Goal: Information Seeking & Learning: Check status

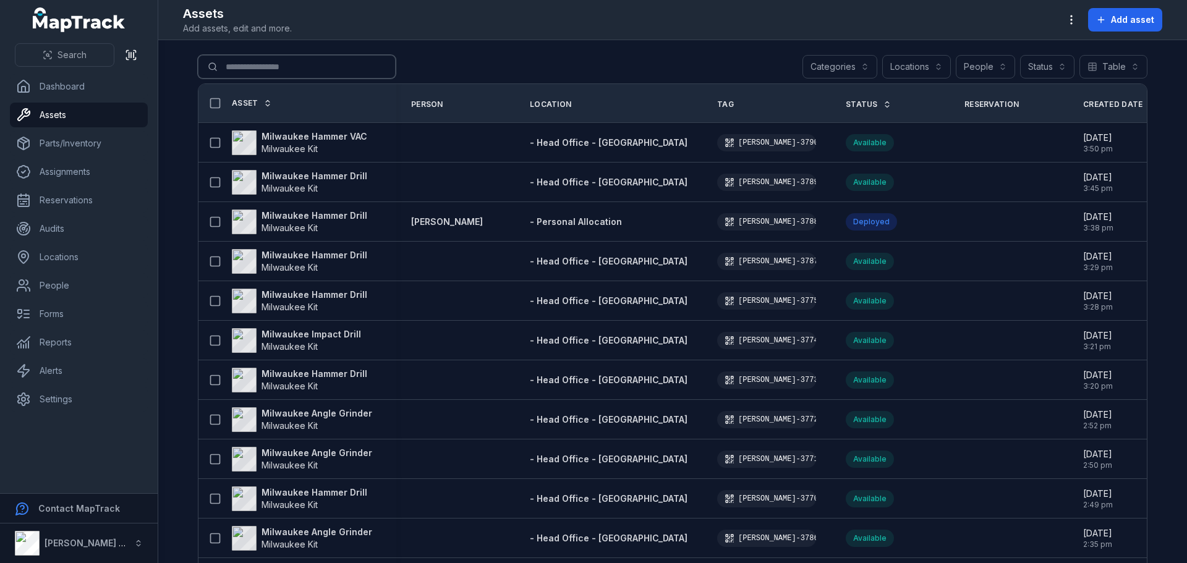
click at [267, 76] on input "Search for assets" at bounding box center [297, 66] width 198 height 23
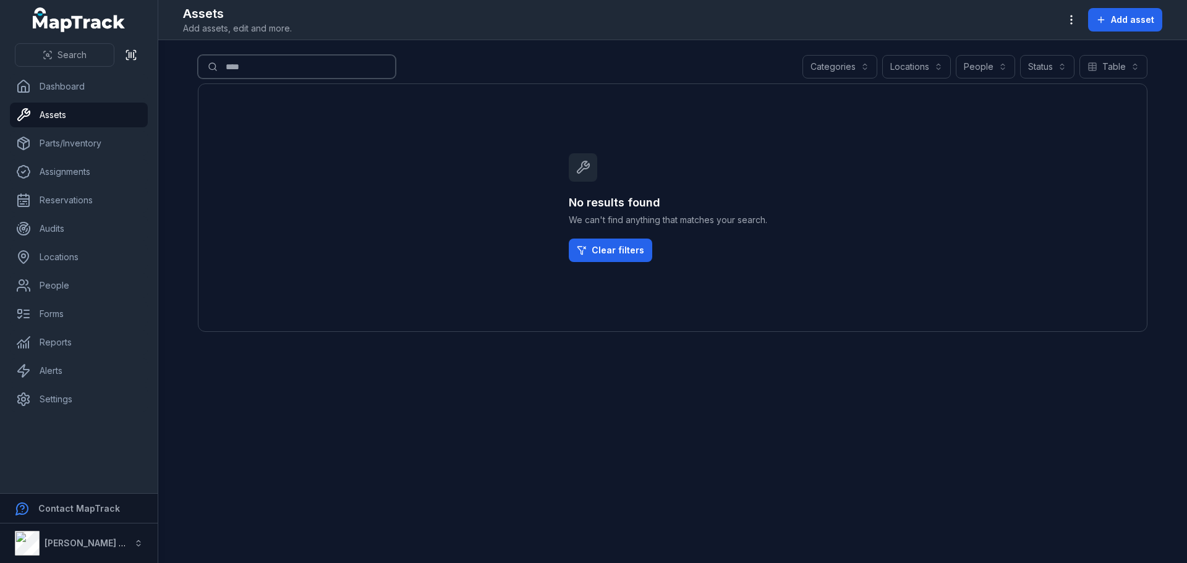
click at [328, 66] on input "****" at bounding box center [297, 66] width 198 height 23
type input "*"
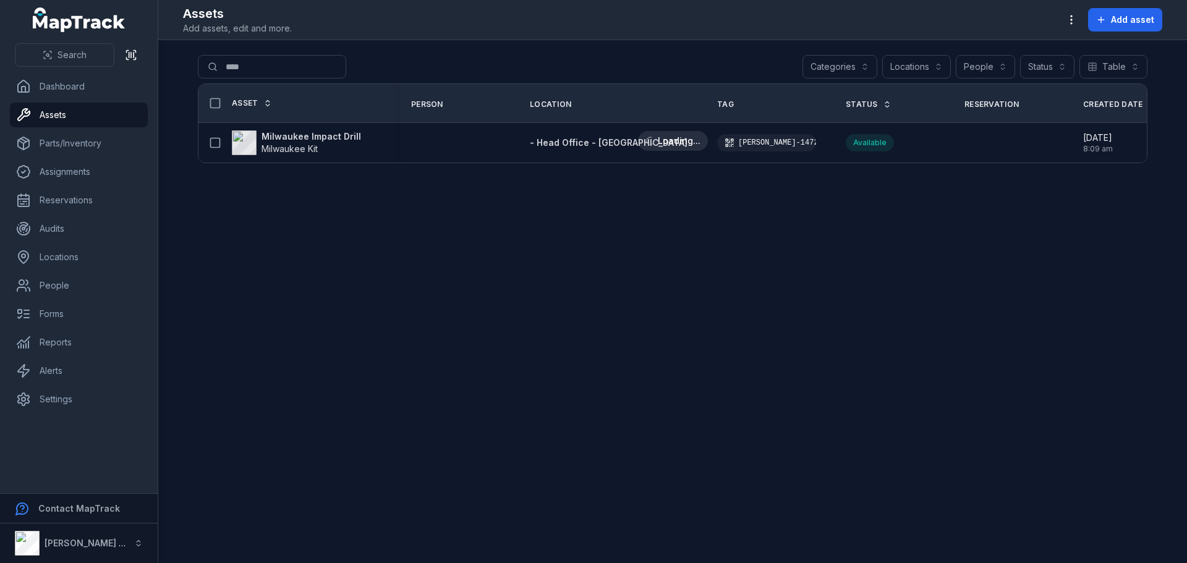
click at [780, 414] on main "Search for assets **** Categories Locations People Status Table ***** Asset Per…" at bounding box center [672, 301] width 1029 height 523
click at [721, 414] on main "Search for assets **** Categories Locations People Status Table ***** Asset Per…" at bounding box center [672, 301] width 1029 height 523
drag, startPoint x: 257, startPoint y: 69, endPoint x: 80, endPoint y: 44, distance: 179.2
click at [80, 44] on div "Search Dashboard Assets Parts/Inventory Assignments Reservations Audits Locatio…" at bounding box center [593, 281] width 1187 height 563
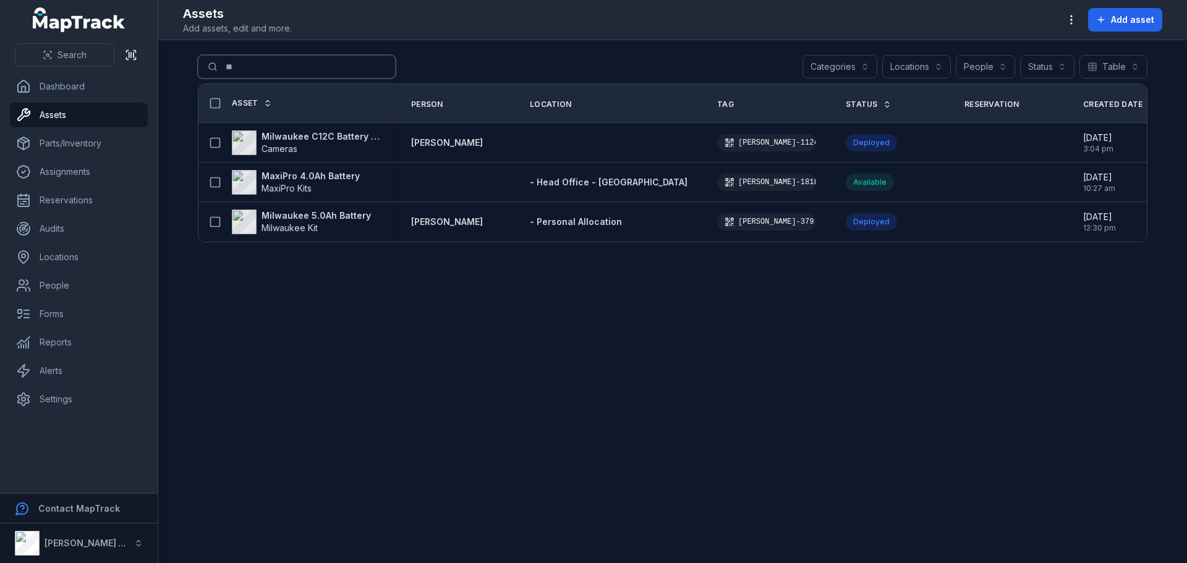
type input "*"
type input "**********"
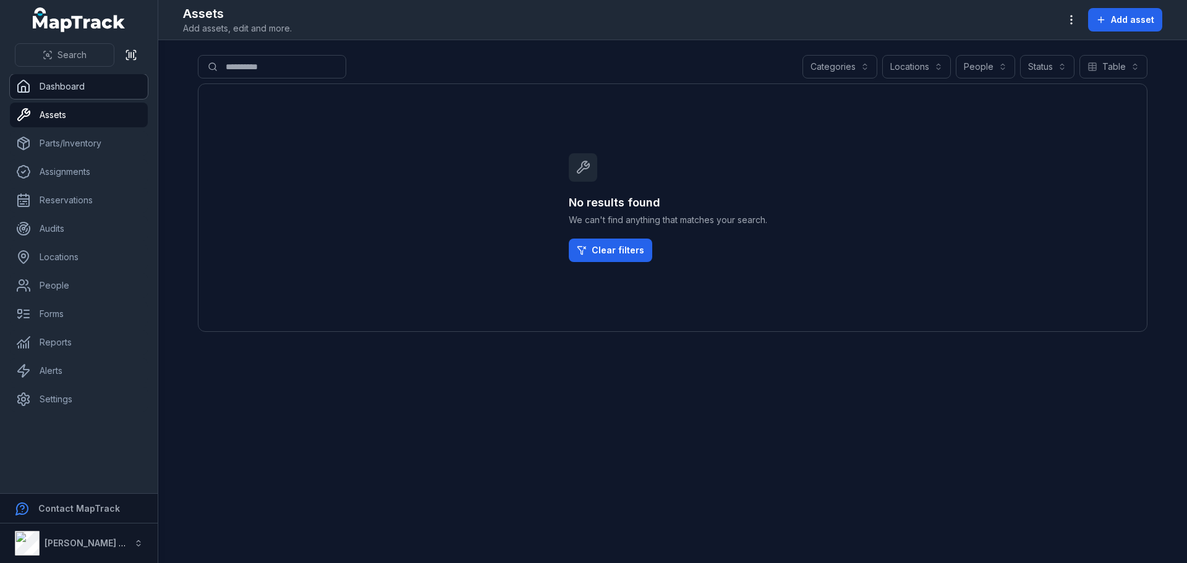
click at [44, 79] on link "Dashboard" at bounding box center [79, 86] width 138 height 25
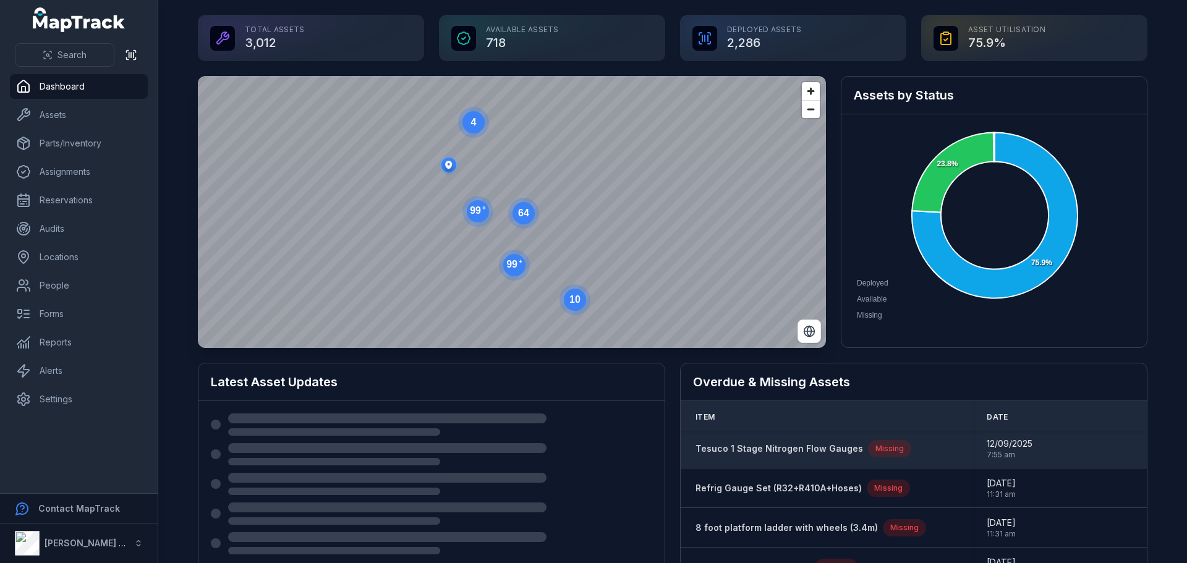
scroll to position [62, 0]
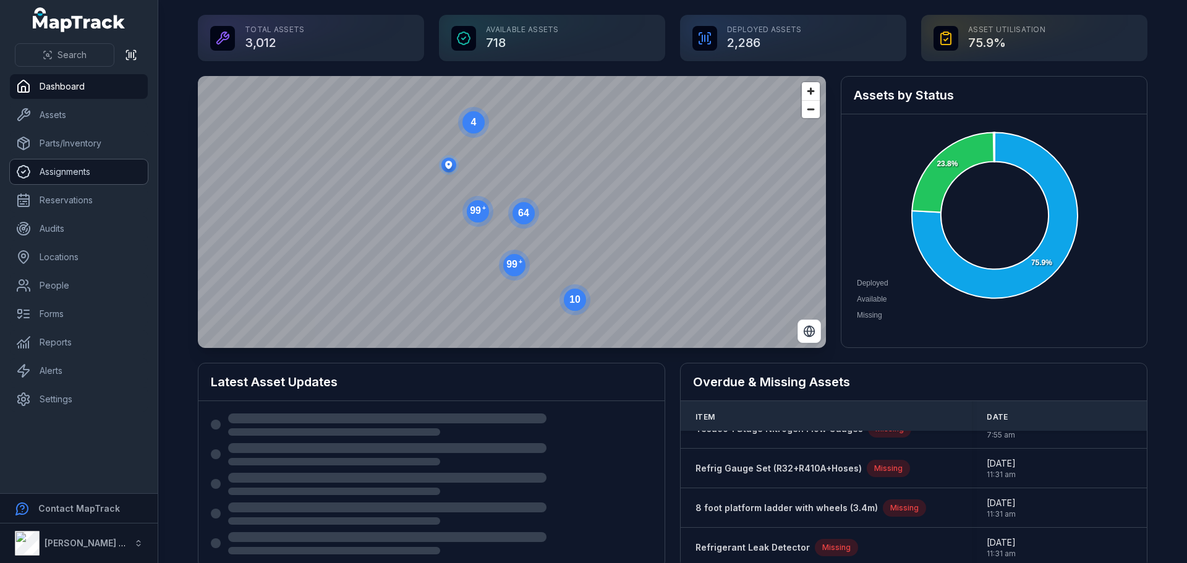
click at [46, 169] on link "Assignments" at bounding box center [79, 172] width 138 height 25
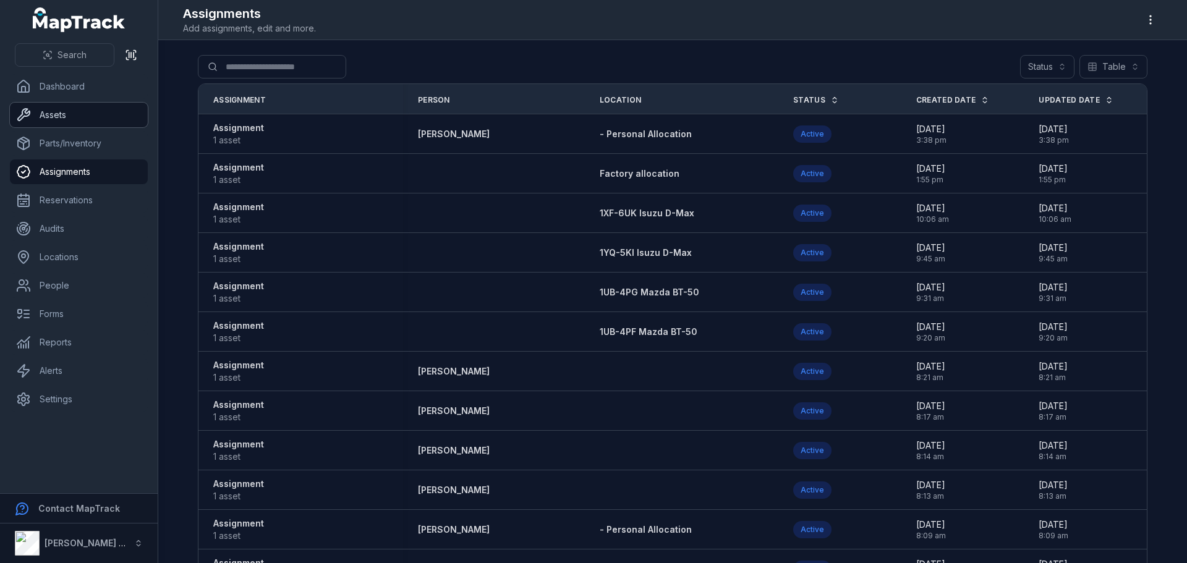
click at [67, 116] on link "Assets" at bounding box center [79, 115] width 138 height 25
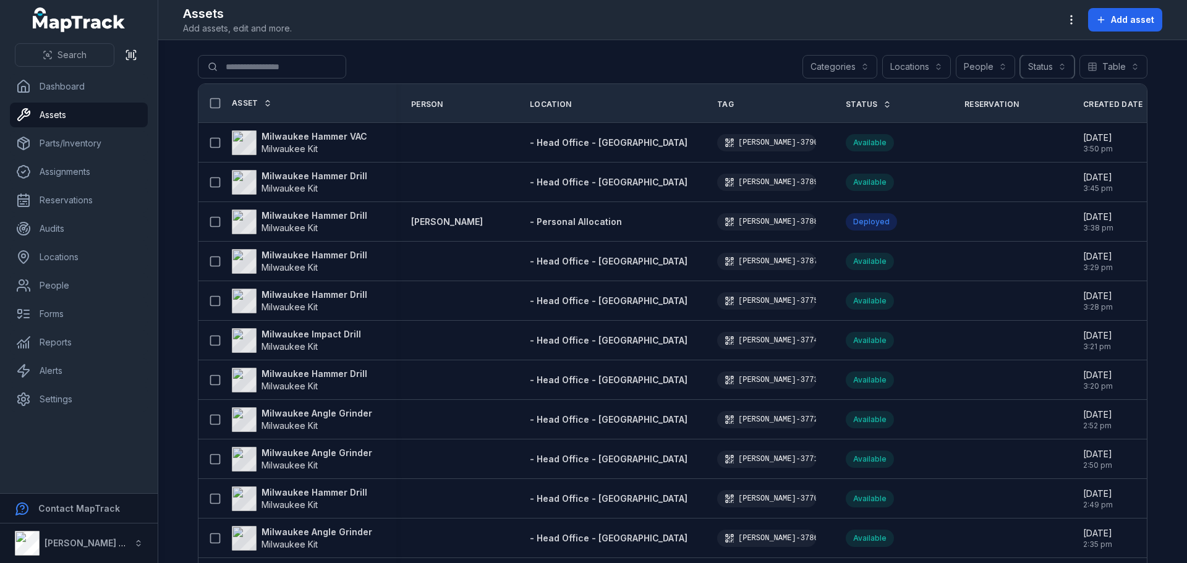
click at [1057, 64] on button "Status" at bounding box center [1047, 66] width 54 height 23
click at [973, 45] on main "Search for assets Categories Locations People Status Table ***** Asset Person L…" at bounding box center [672, 301] width 1029 height 523
click at [825, 74] on button "Categories" at bounding box center [840, 66] width 75 height 23
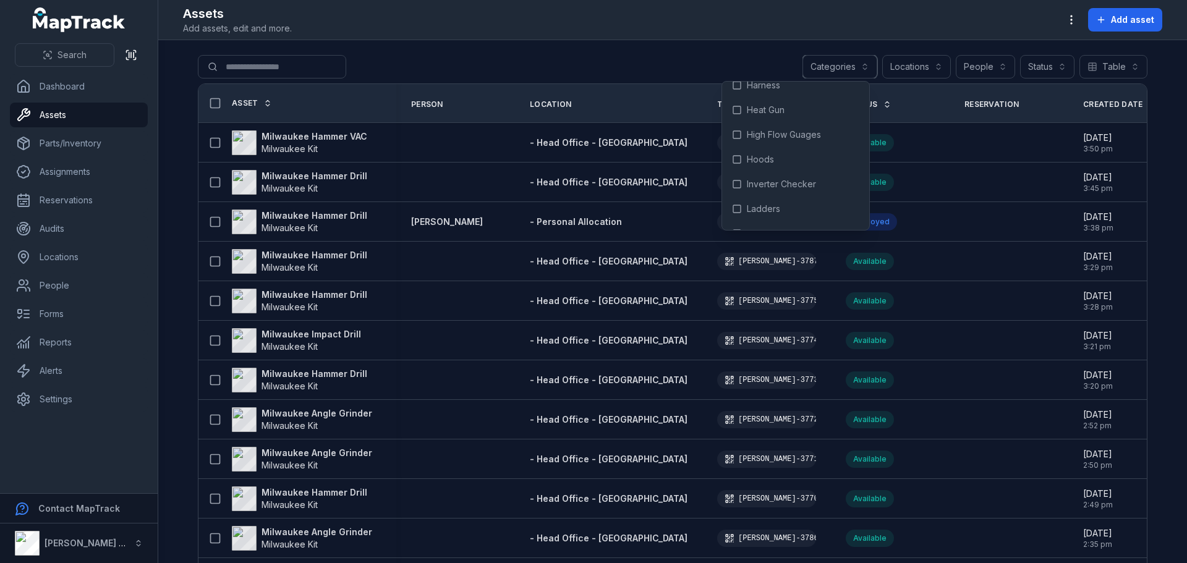
scroll to position [989, 0]
click at [761, 145] on span "Ladders" at bounding box center [763, 147] width 33 height 12
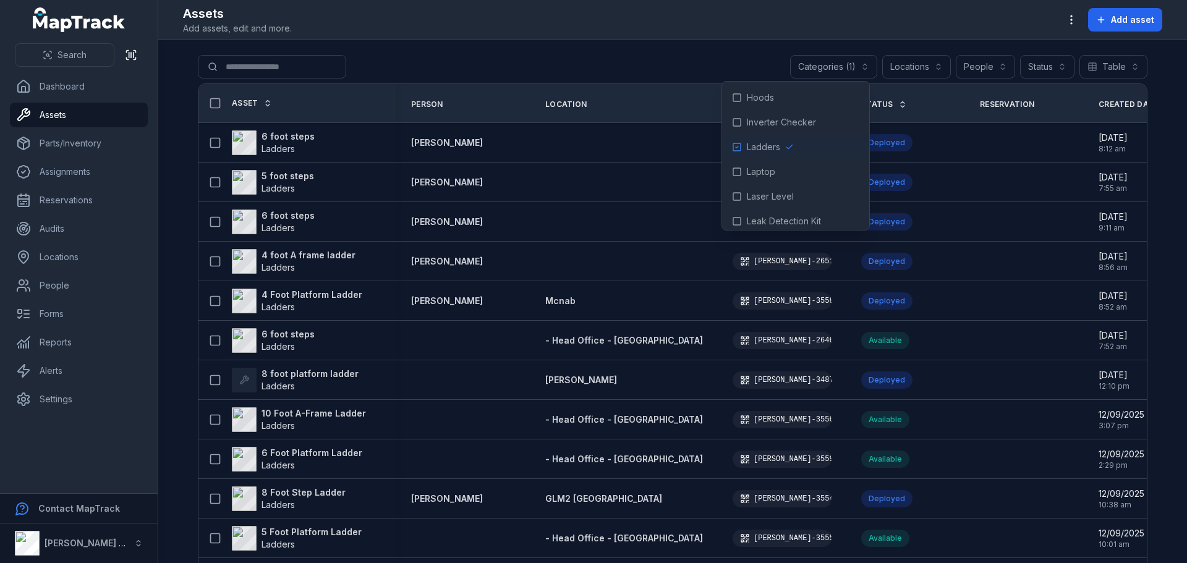
click at [715, 54] on main "**********" at bounding box center [672, 301] width 1029 height 523
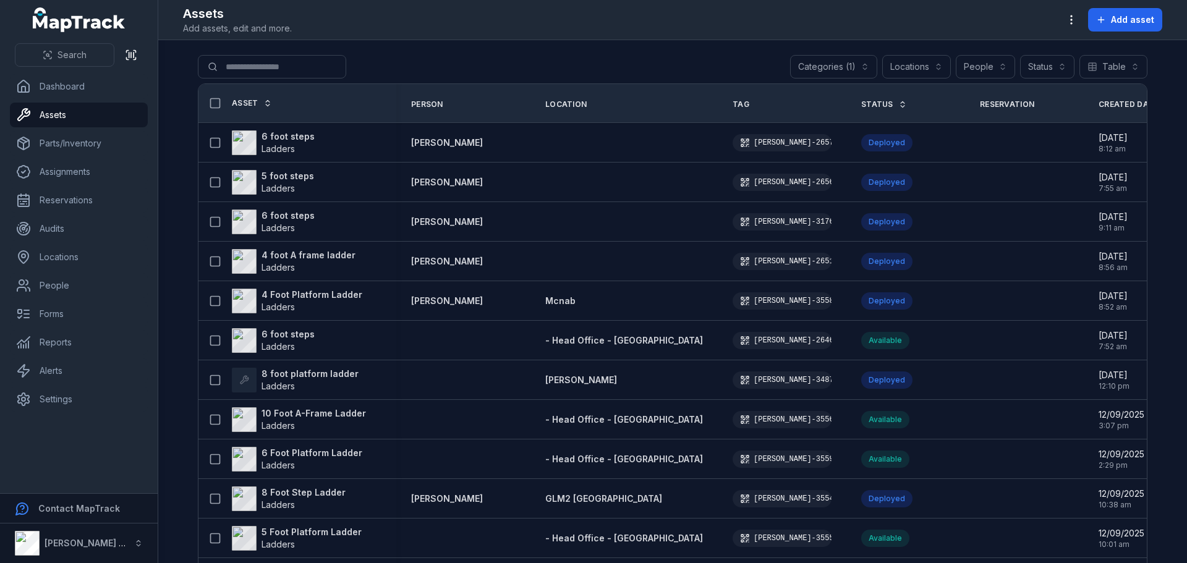
click at [718, 96] on th "Tag" at bounding box center [782, 103] width 129 height 39
click at [733, 102] on span "Tag" at bounding box center [741, 105] width 17 height 10
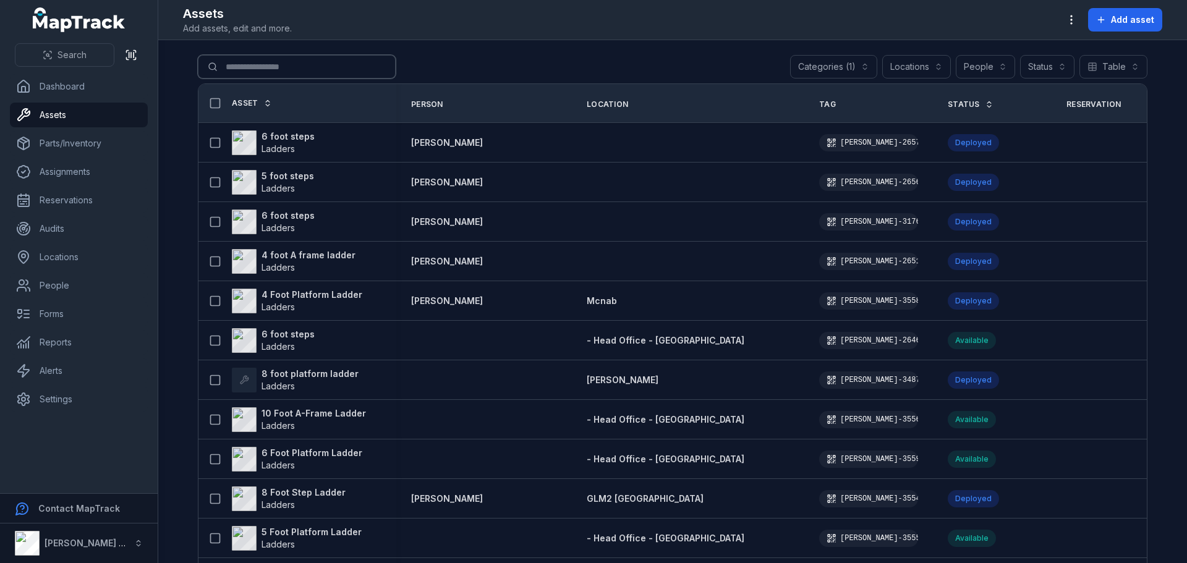
click at [292, 67] on input "Search for assets" at bounding box center [297, 66] width 198 height 23
click at [985, 100] on icon at bounding box center [989, 104] width 9 height 9
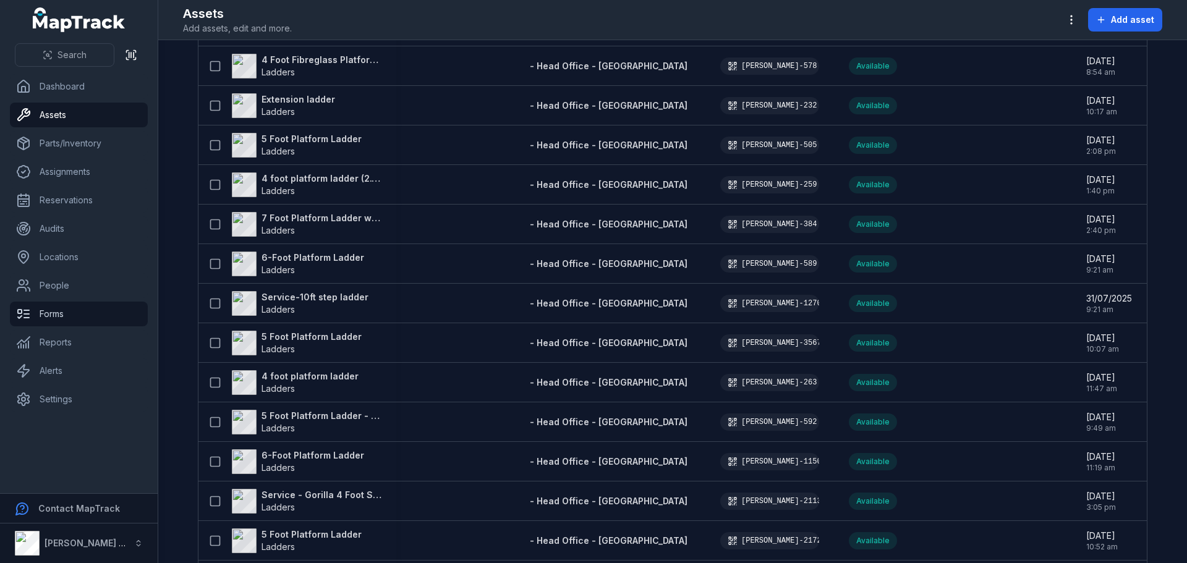
scroll to position [3339, 0]
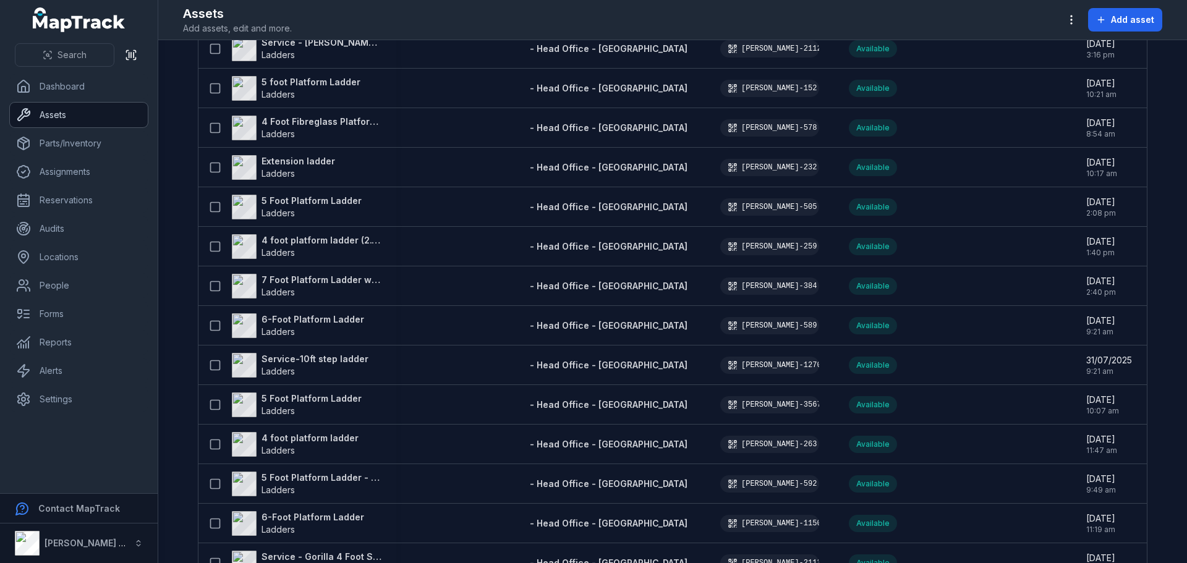
click at [20, 114] on icon at bounding box center [23, 115] width 15 height 15
click at [99, 49] on button "Search" at bounding box center [65, 54] width 100 height 23
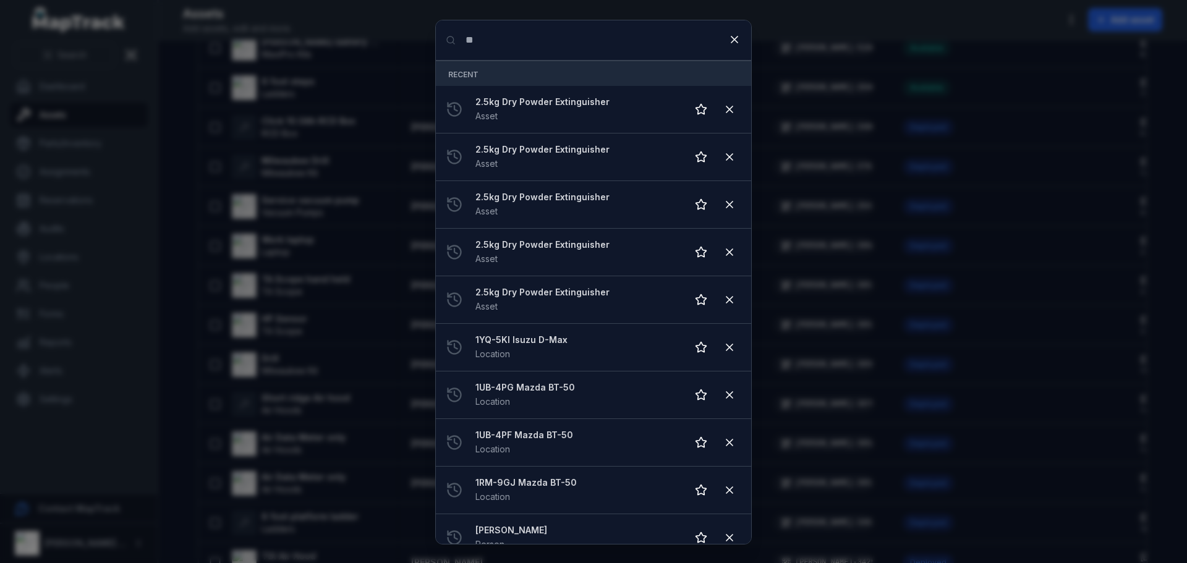
scroll to position [3339, 0]
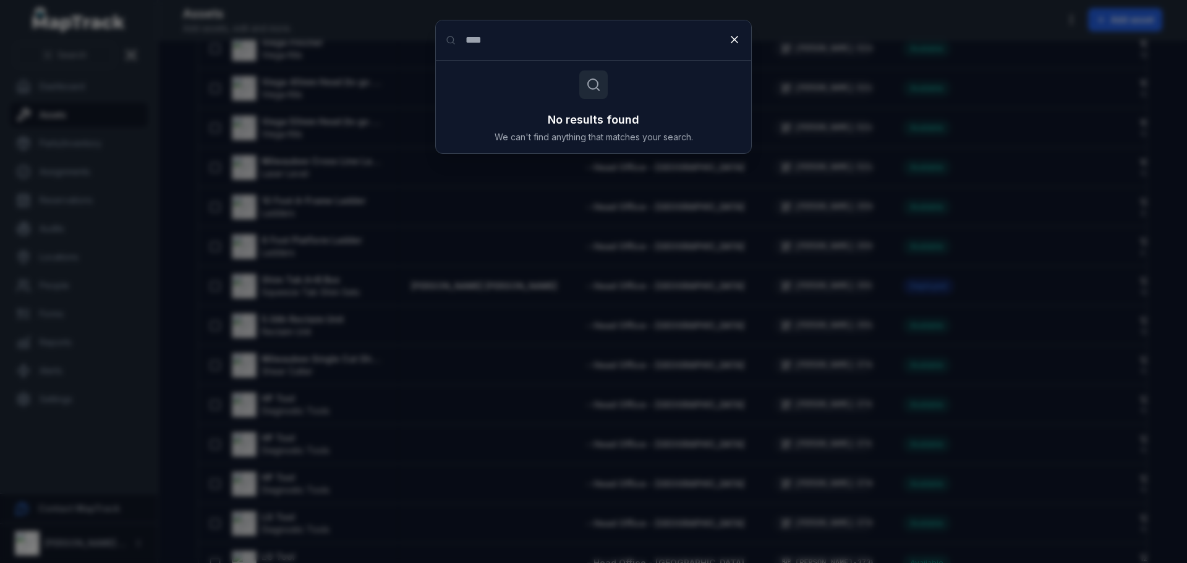
click at [503, 50] on input "****" at bounding box center [593, 40] width 315 height 40
type input "*"
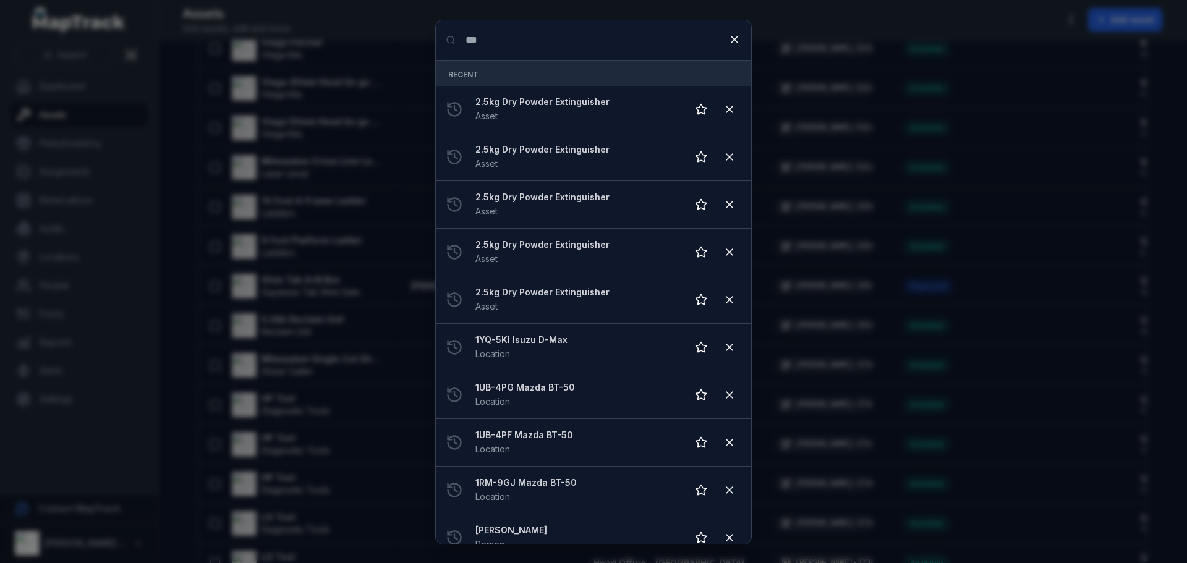
type input "***"
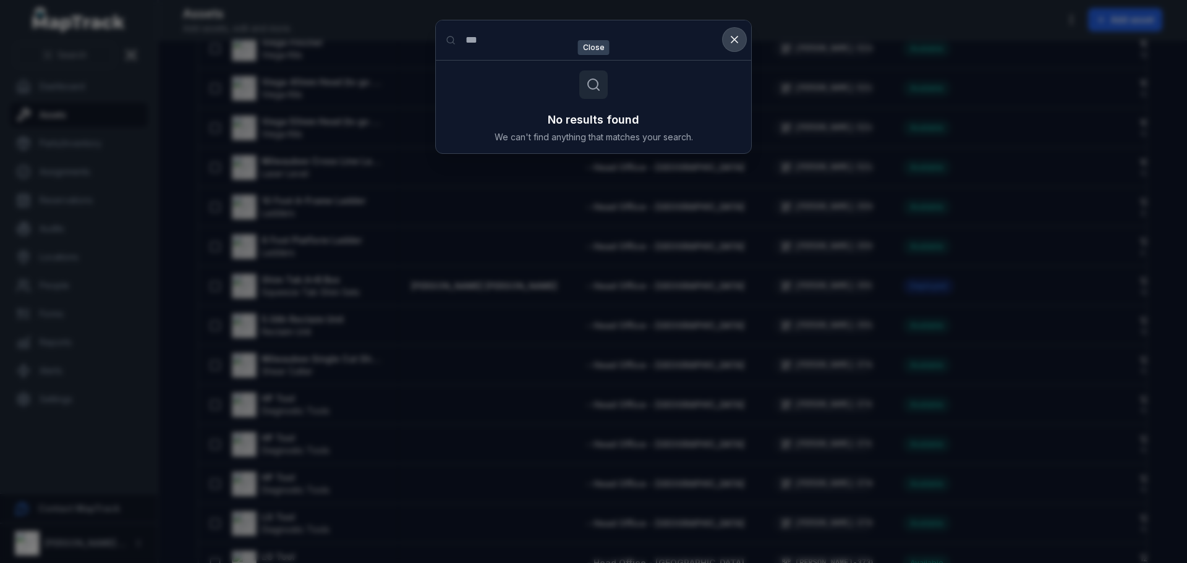
click at [740, 42] on icon at bounding box center [734, 39] width 12 height 12
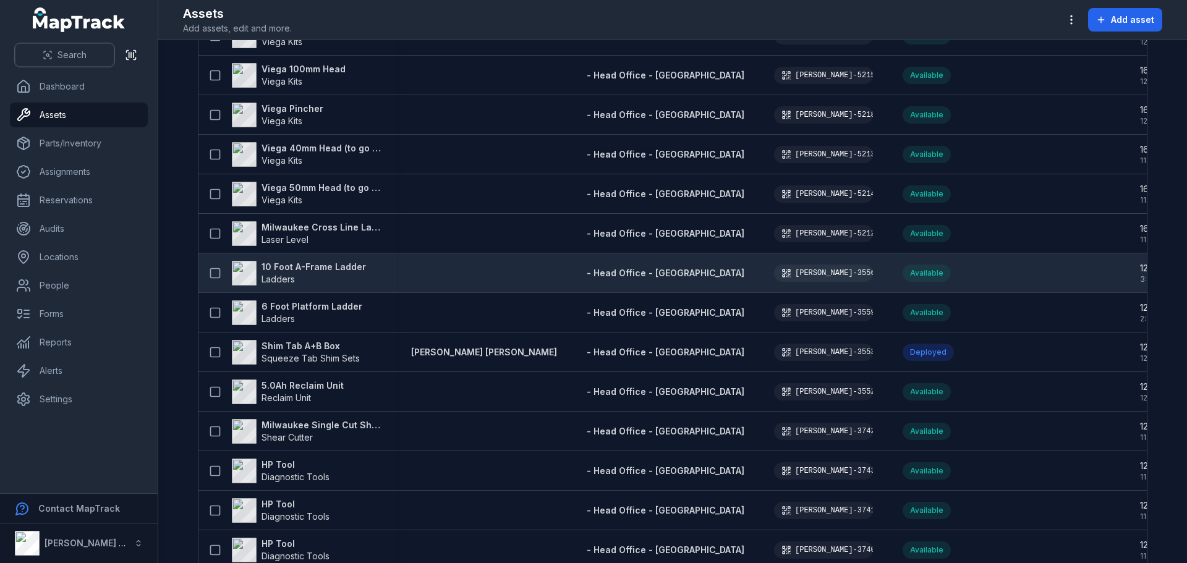
scroll to position [3154, 0]
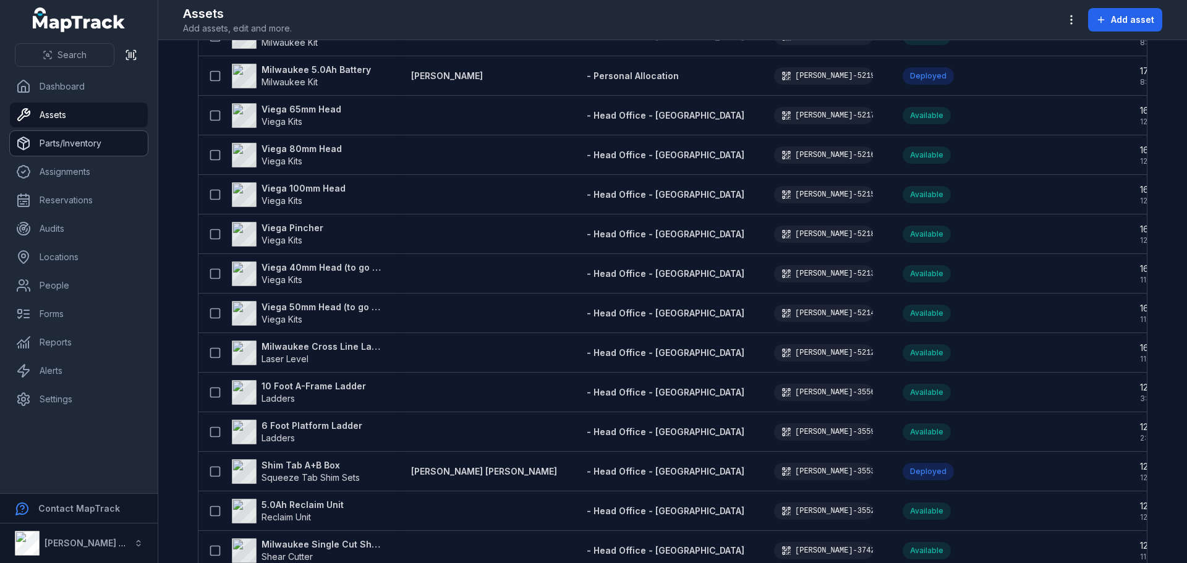
click at [75, 142] on link "Parts/Inventory" at bounding box center [79, 143] width 138 height 25
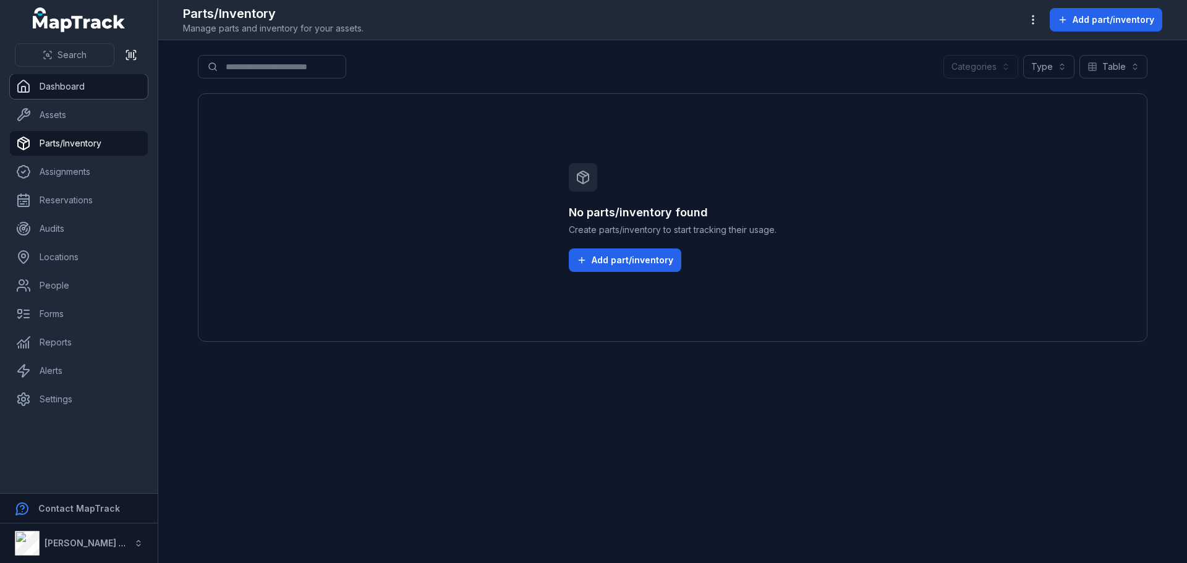
click at [39, 95] on link "Dashboard" at bounding box center [79, 86] width 138 height 25
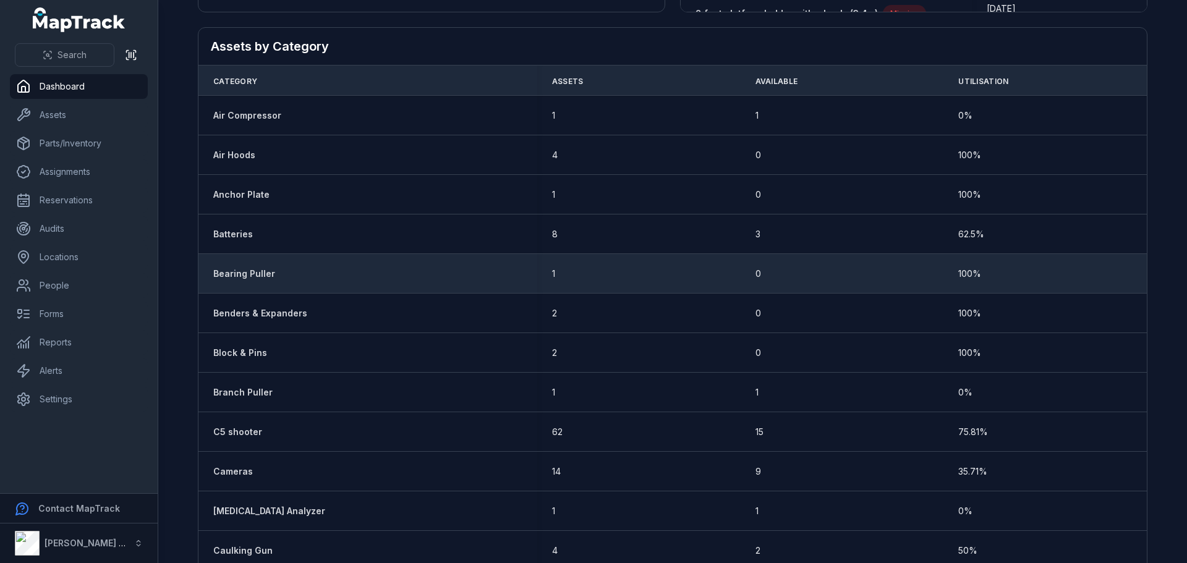
scroll to position [680, 0]
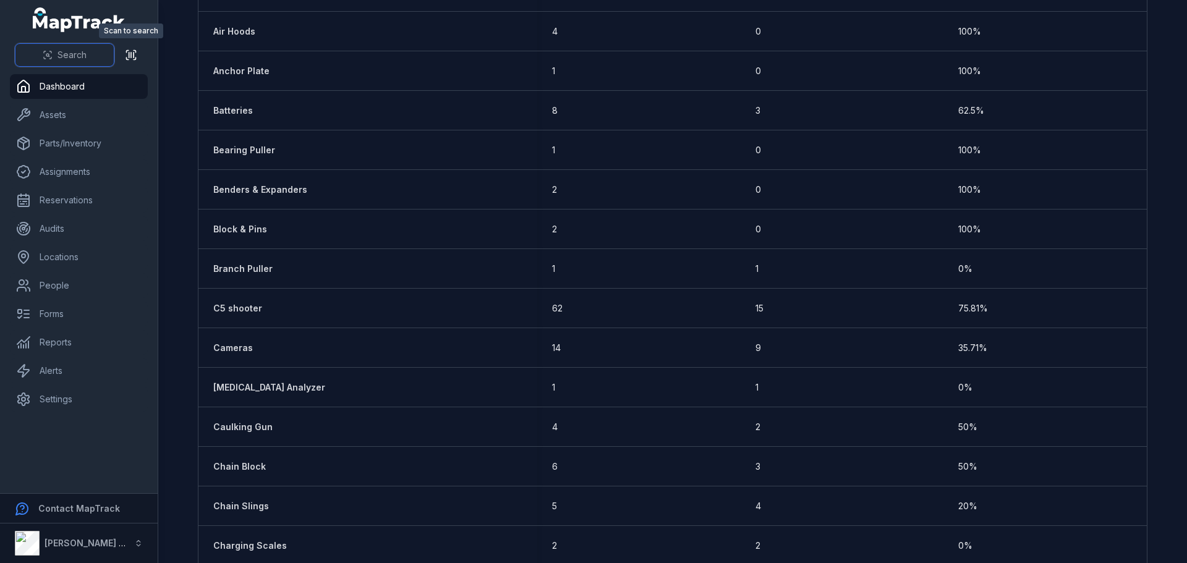
click at [112, 53] on button "Search" at bounding box center [65, 54] width 100 height 23
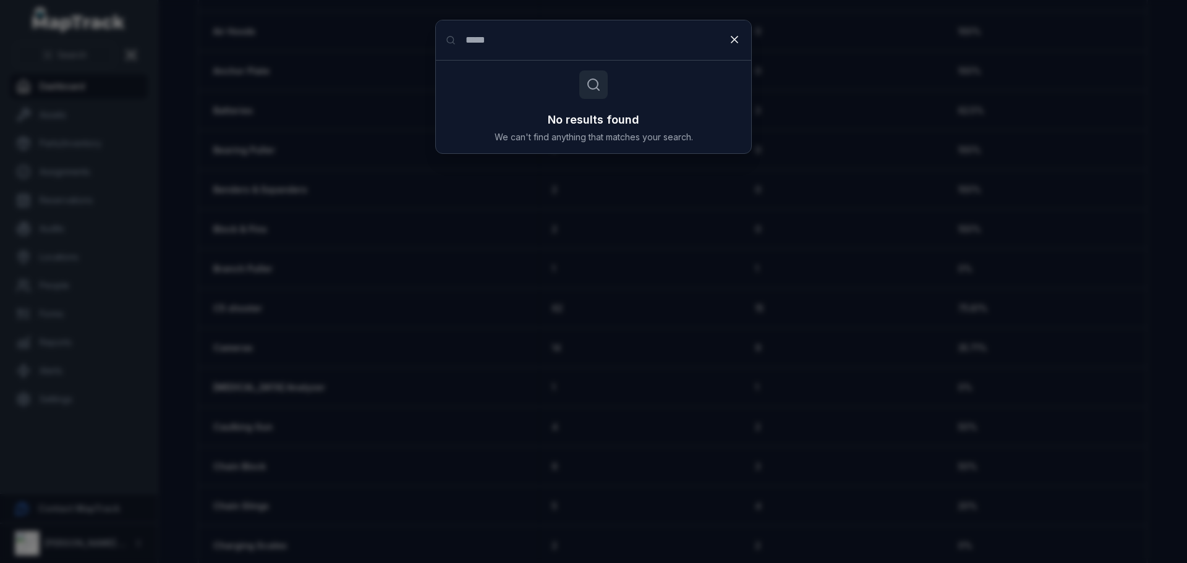
click at [549, 53] on input "*****" at bounding box center [593, 40] width 315 height 40
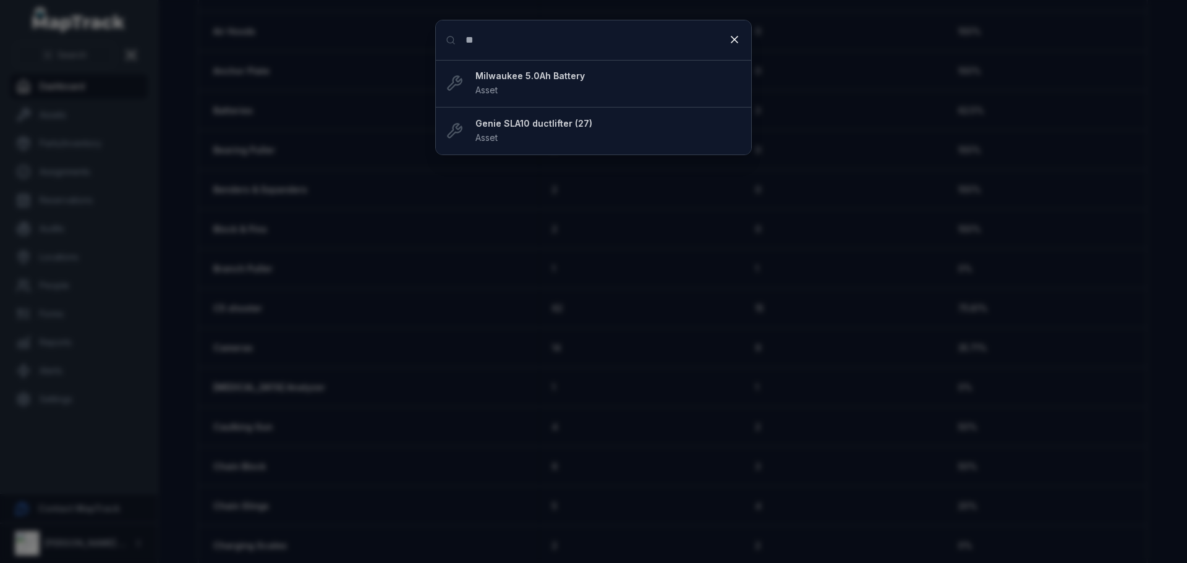
type input "*"
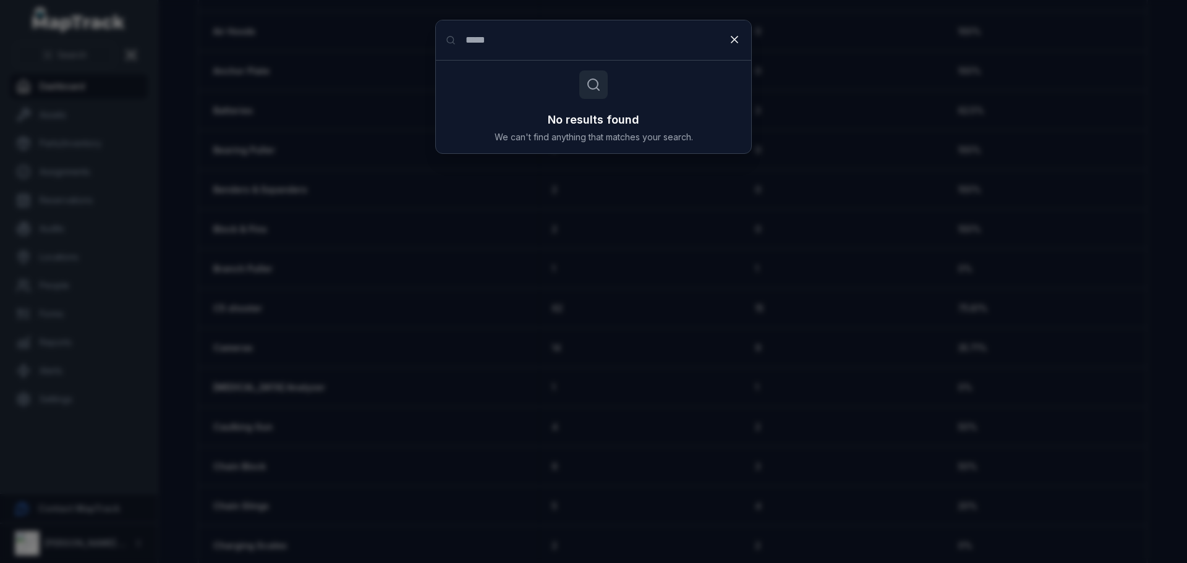
click at [696, 55] on input "*****" at bounding box center [593, 40] width 315 height 40
type input "*"
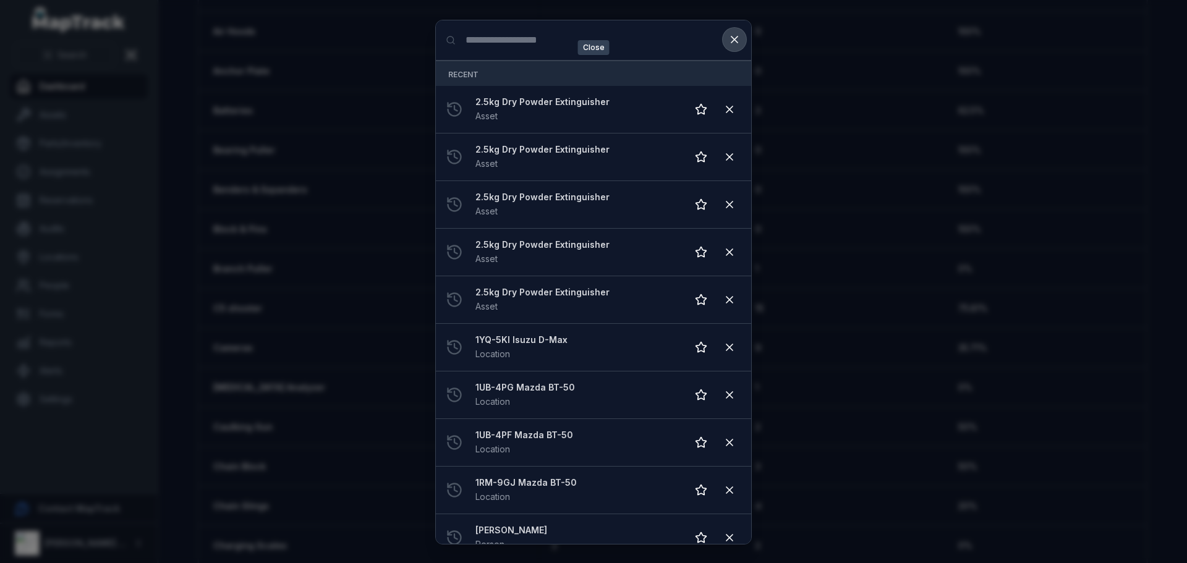
click at [737, 42] on icon at bounding box center [735, 39] width 6 height 6
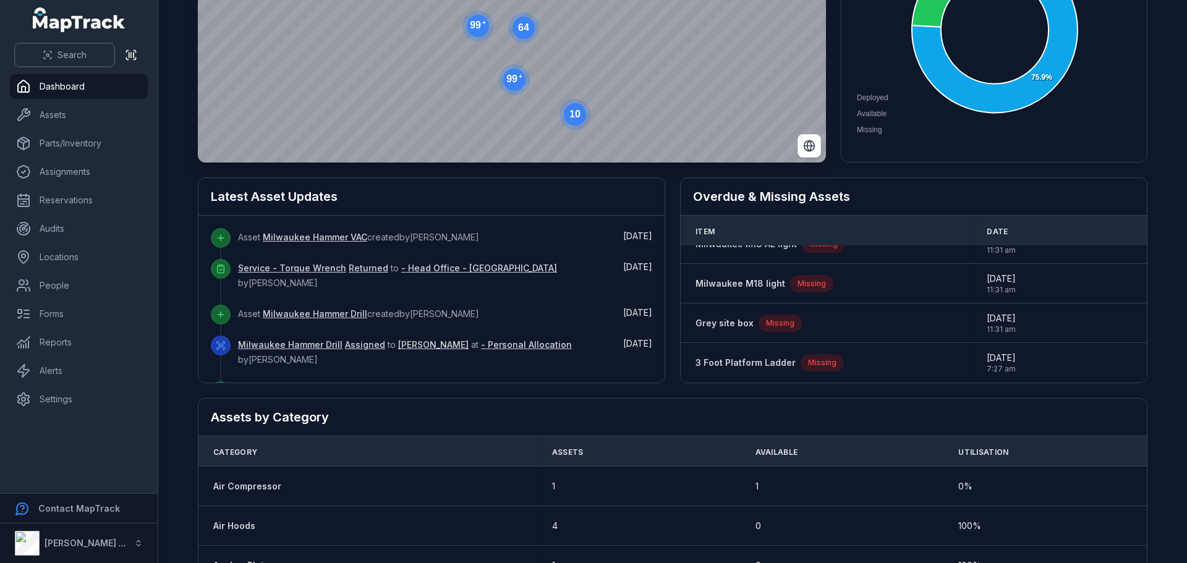
scroll to position [0, 0]
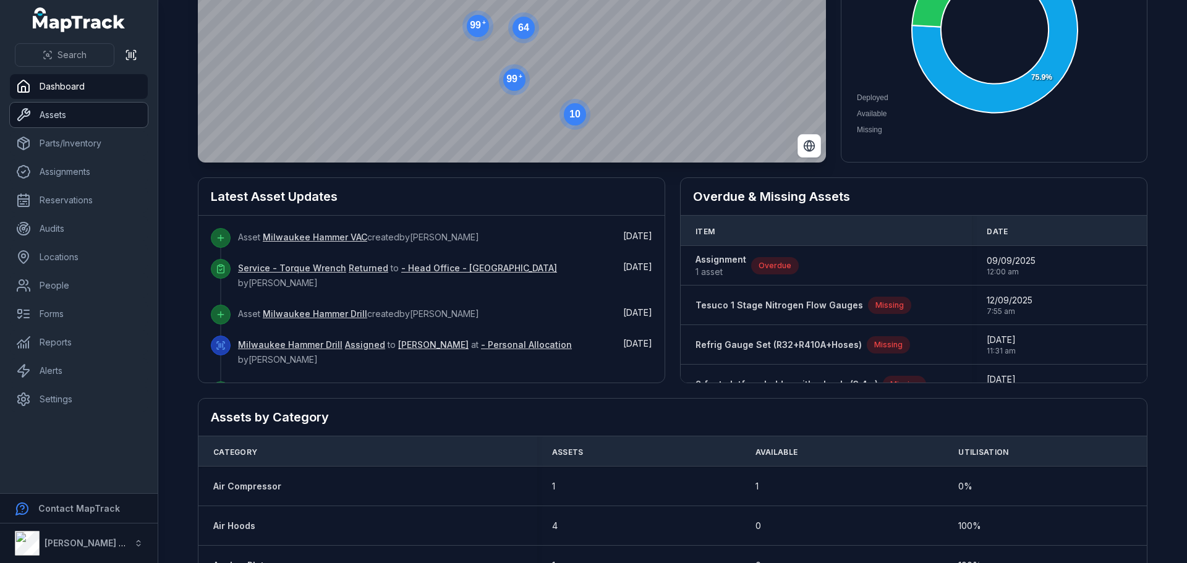
click at [56, 110] on link "Assets" at bounding box center [79, 115] width 138 height 25
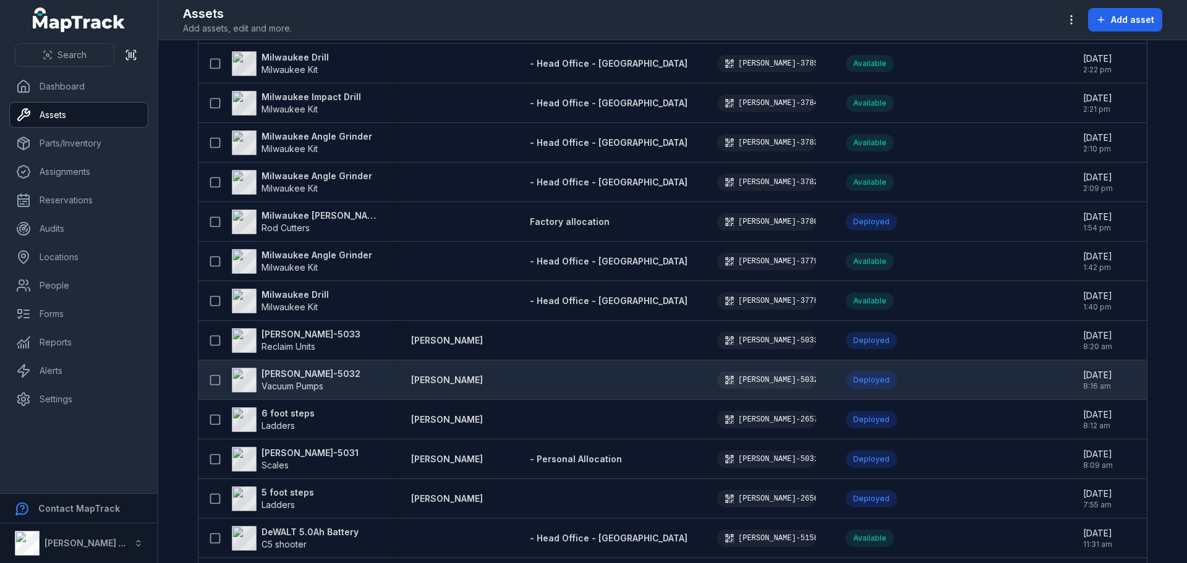
scroll to position [618, 0]
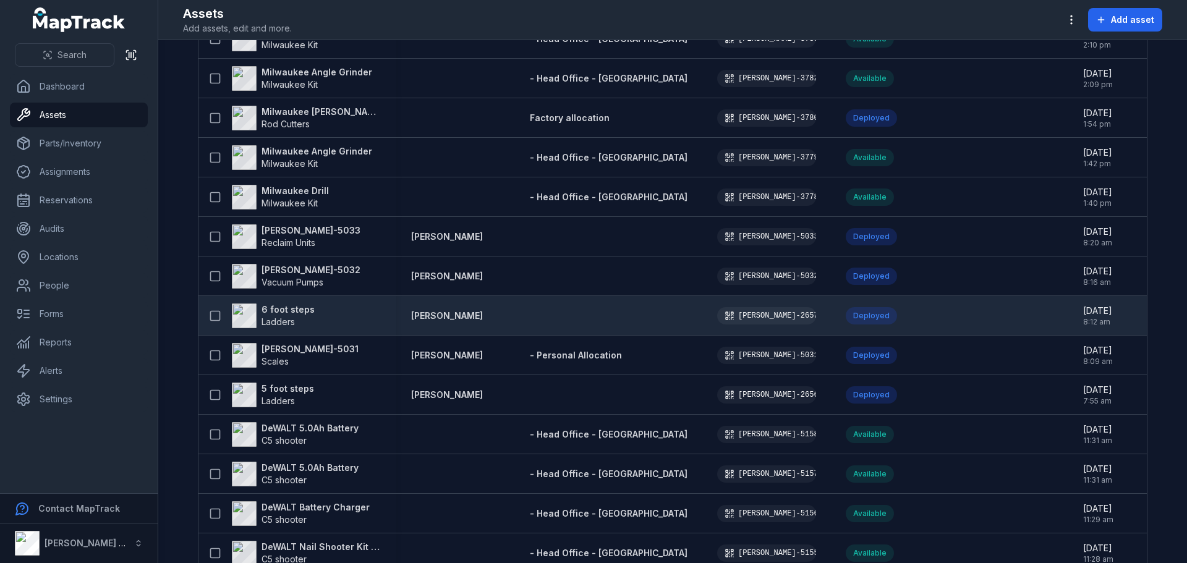
click at [447, 315] on strong "[PERSON_NAME]" at bounding box center [447, 316] width 72 height 12
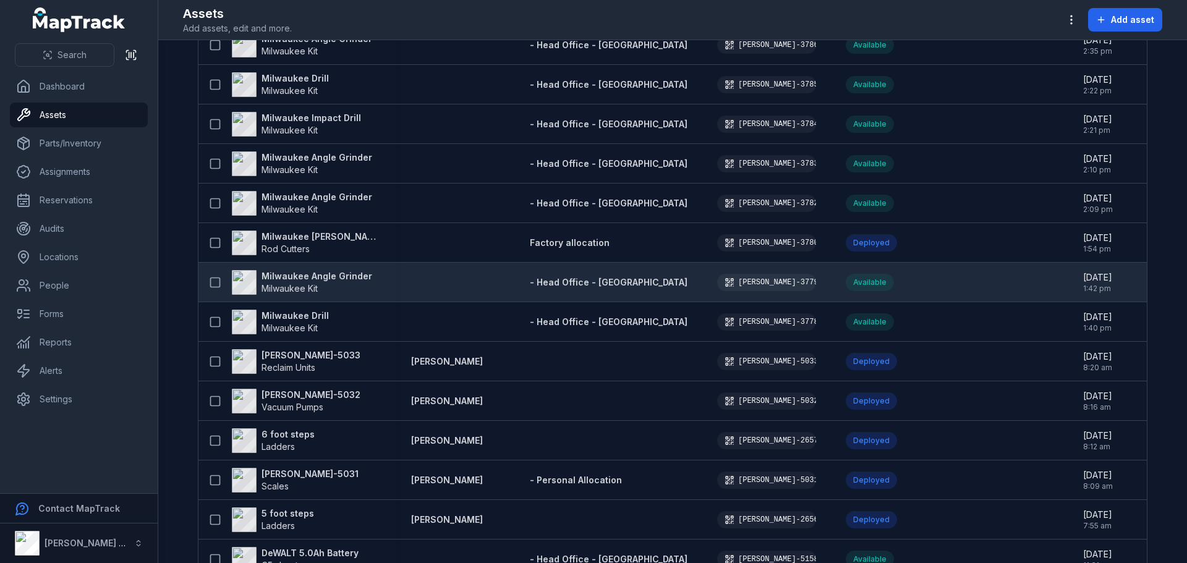
scroll to position [495, 0]
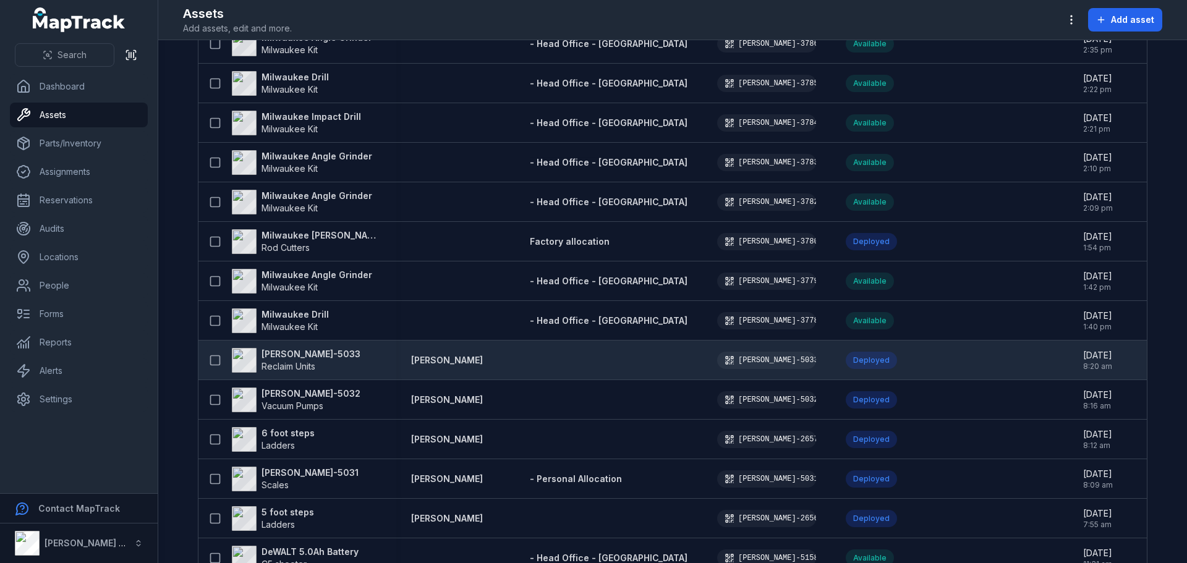
click at [285, 349] on strong "[PERSON_NAME]-5033" at bounding box center [311, 354] width 99 height 12
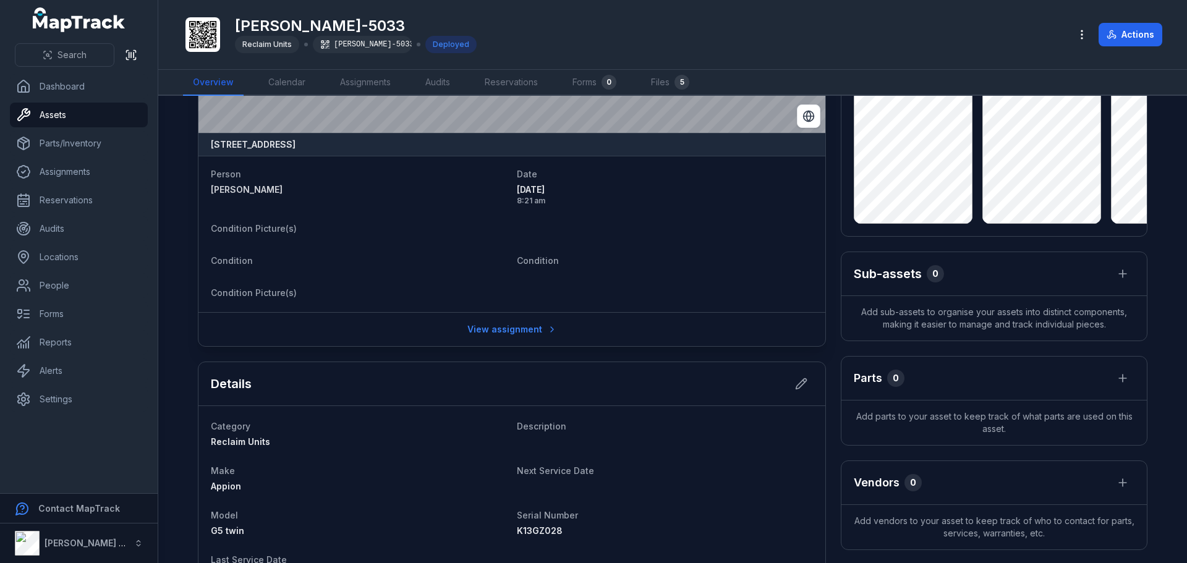
scroll to position [124, 0]
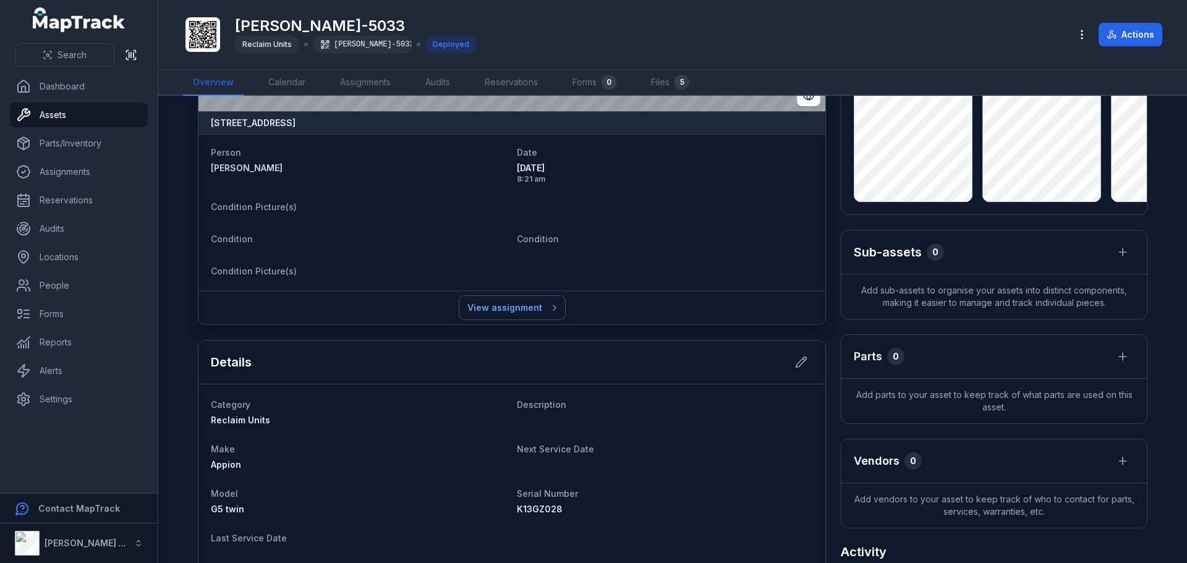
click at [497, 308] on link "View assignment" at bounding box center [512, 307] width 106 height 23
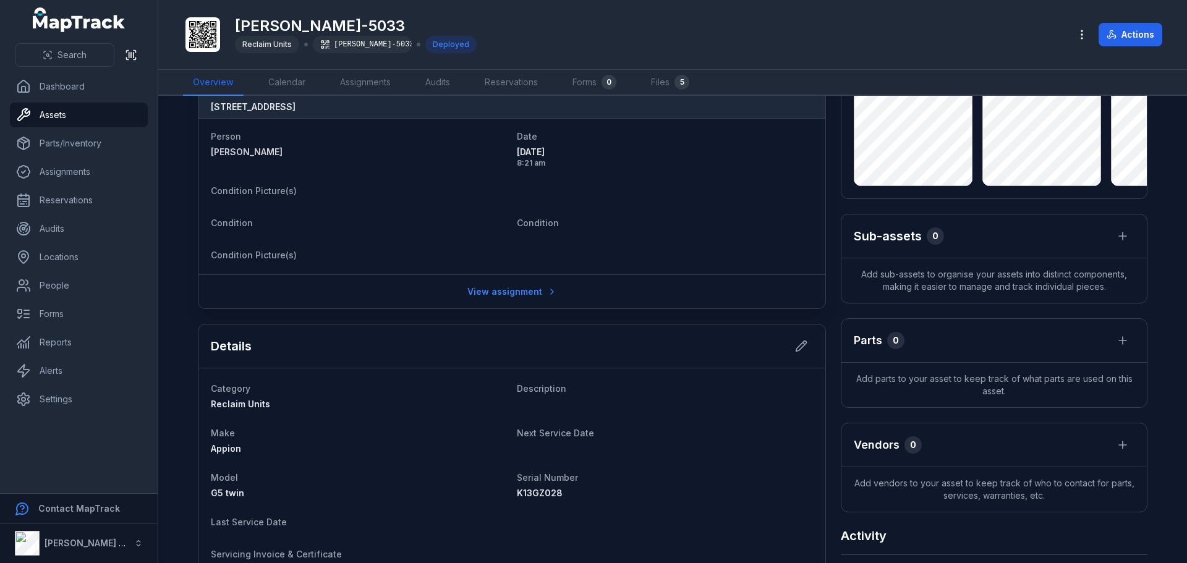
scroll to position [78, 0]
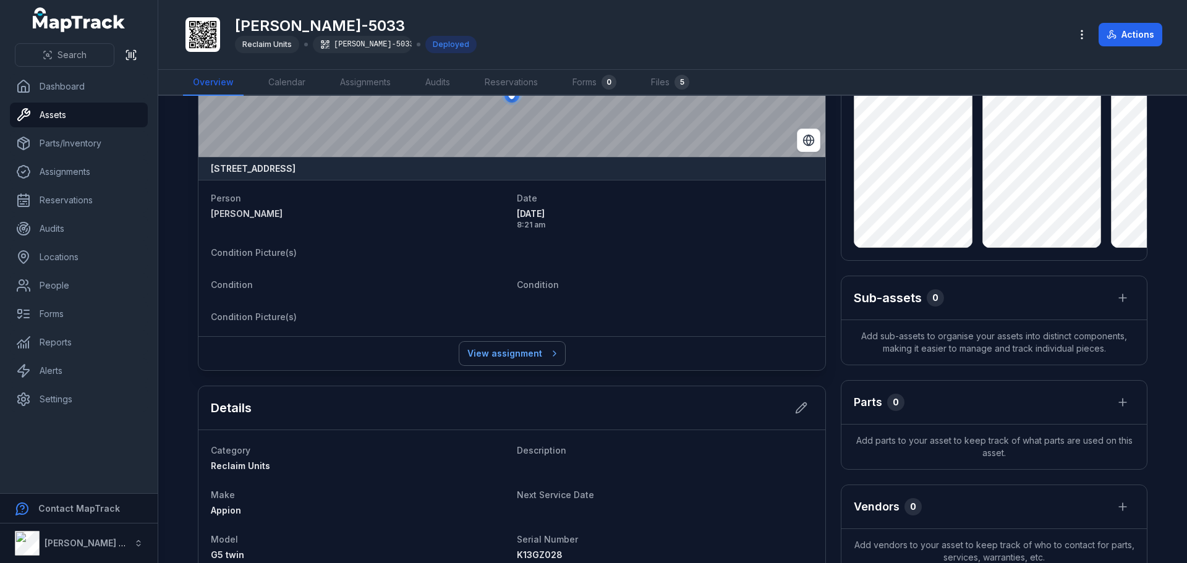
click at [511, 354] on link "View assignment" at bounding box center [512, 353] width 106 height 23
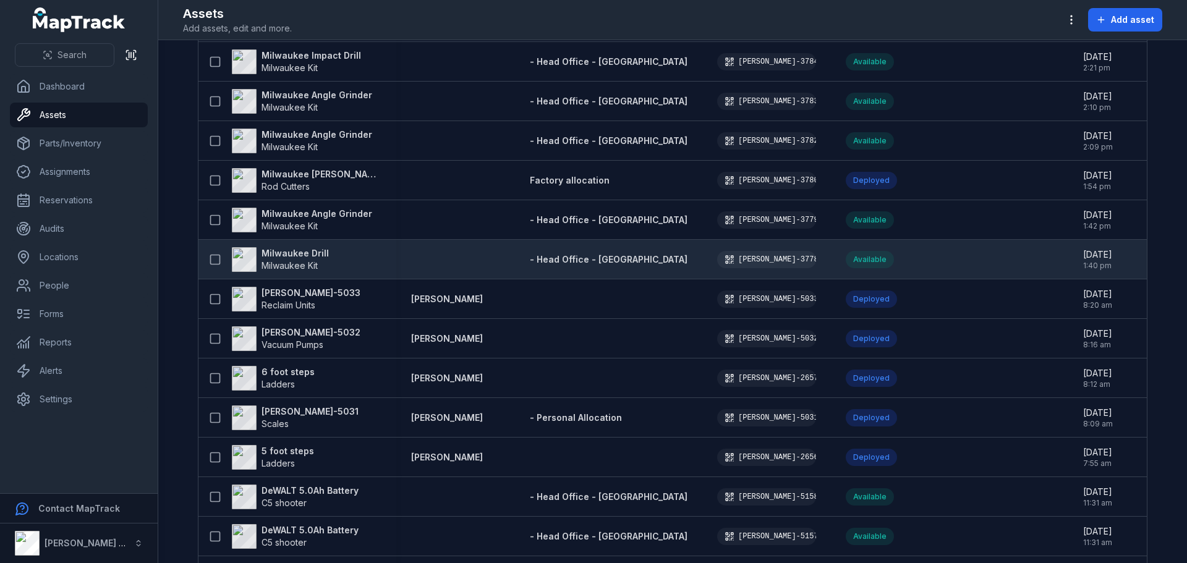
scroll to position [557, 0]
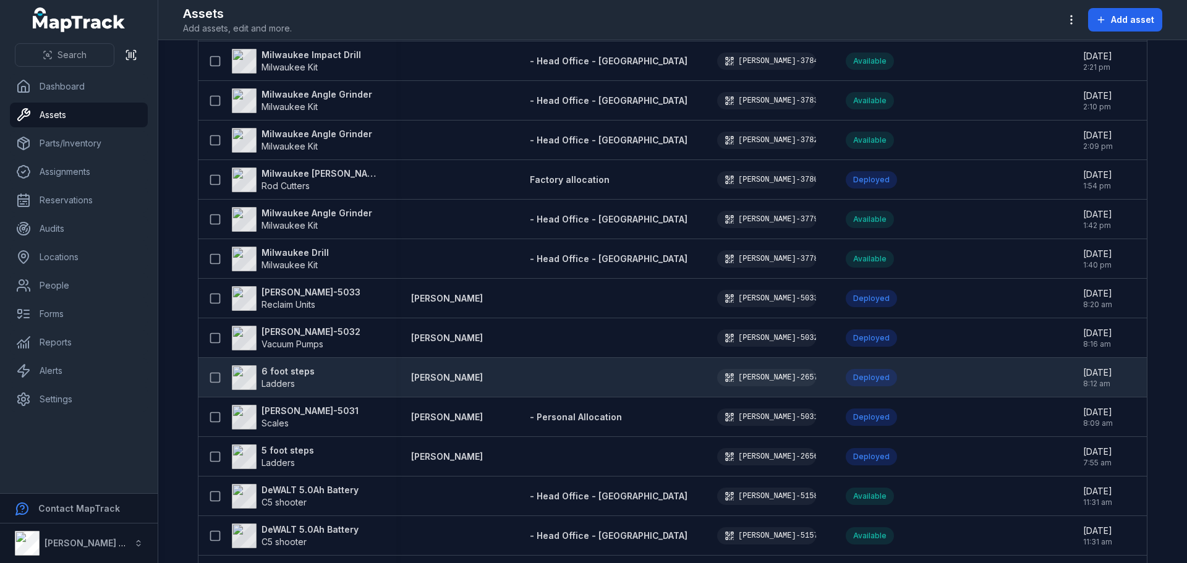
click at [450, 377] on strong "[PERSON_NAME]" at bounding box center [447, 378] width 72 height 12
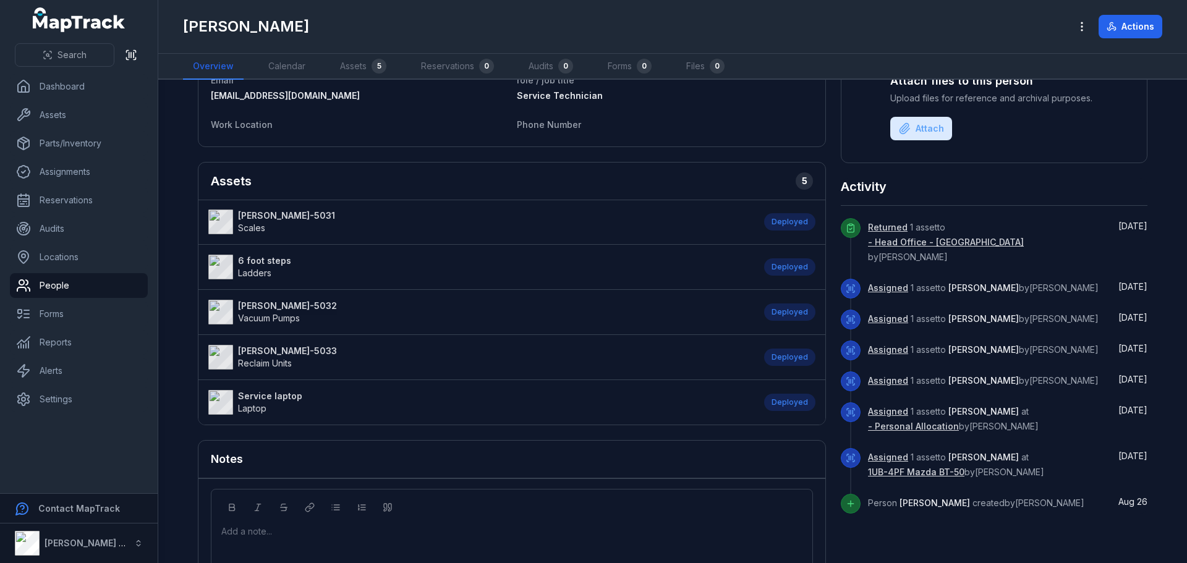
scroll to position [197, 0]
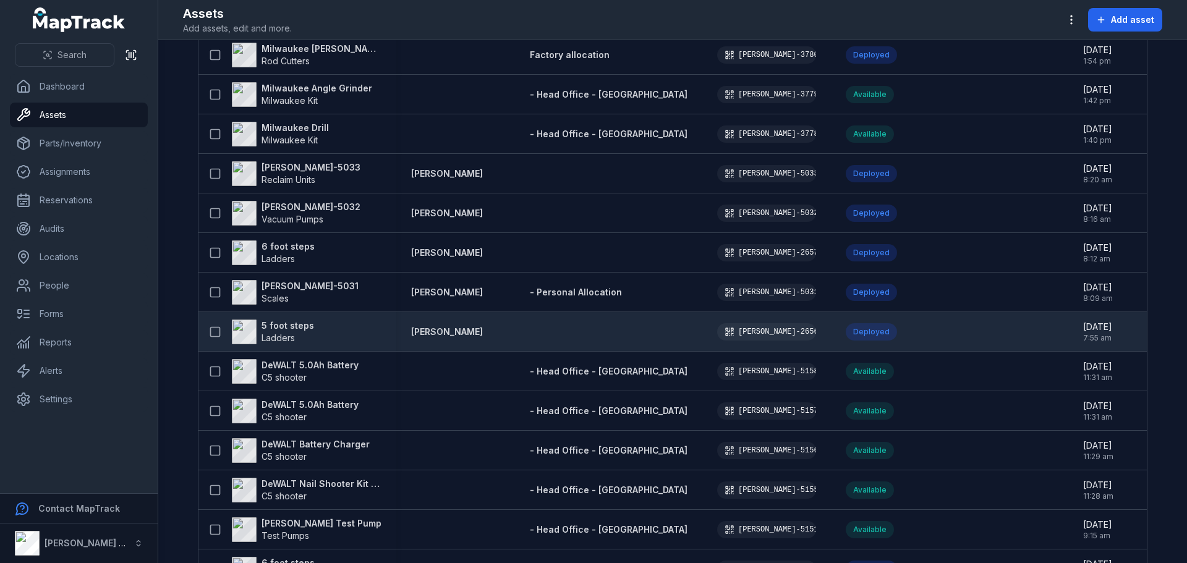
scroll to position [680, 0]
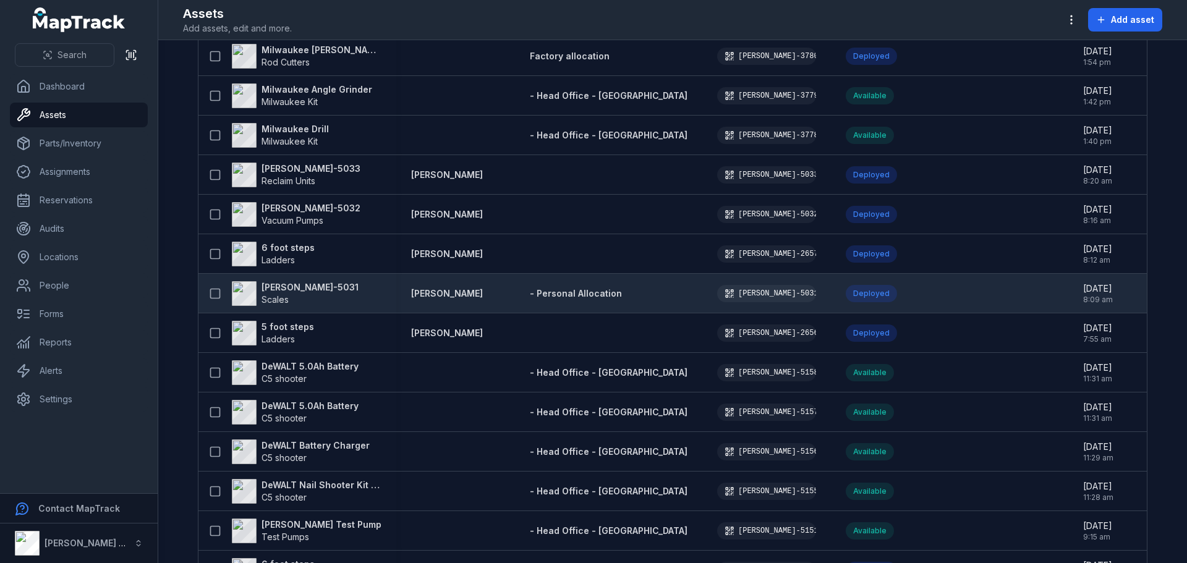
click at [275, 286] on strong "[PERSON_NAME]-5031" at bounding box center [310, 287] width 97 height 12
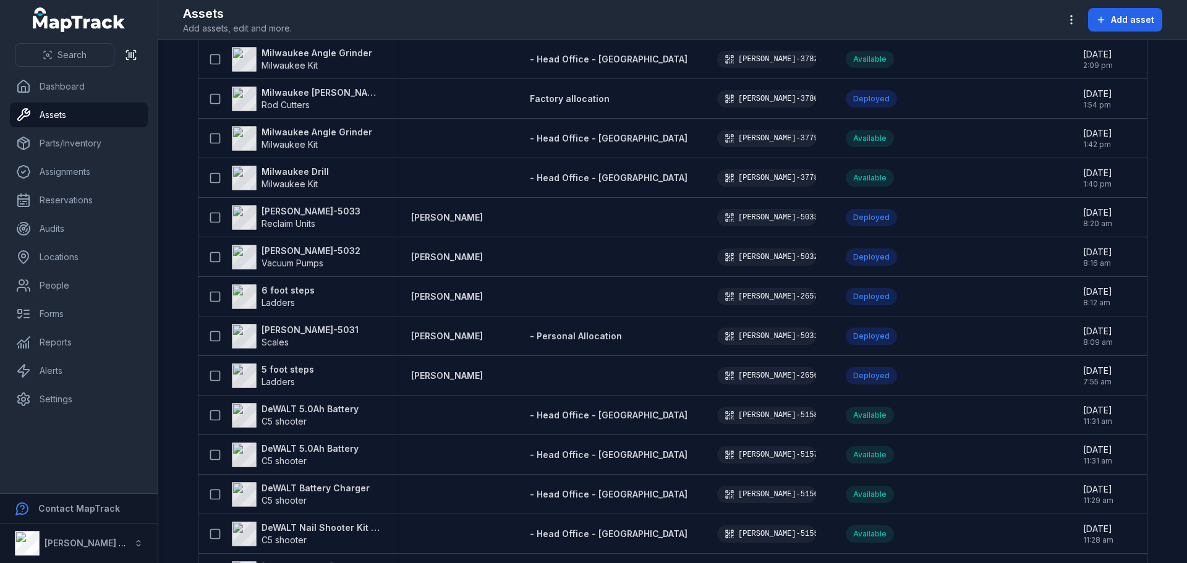
scroll to position [618, 0]
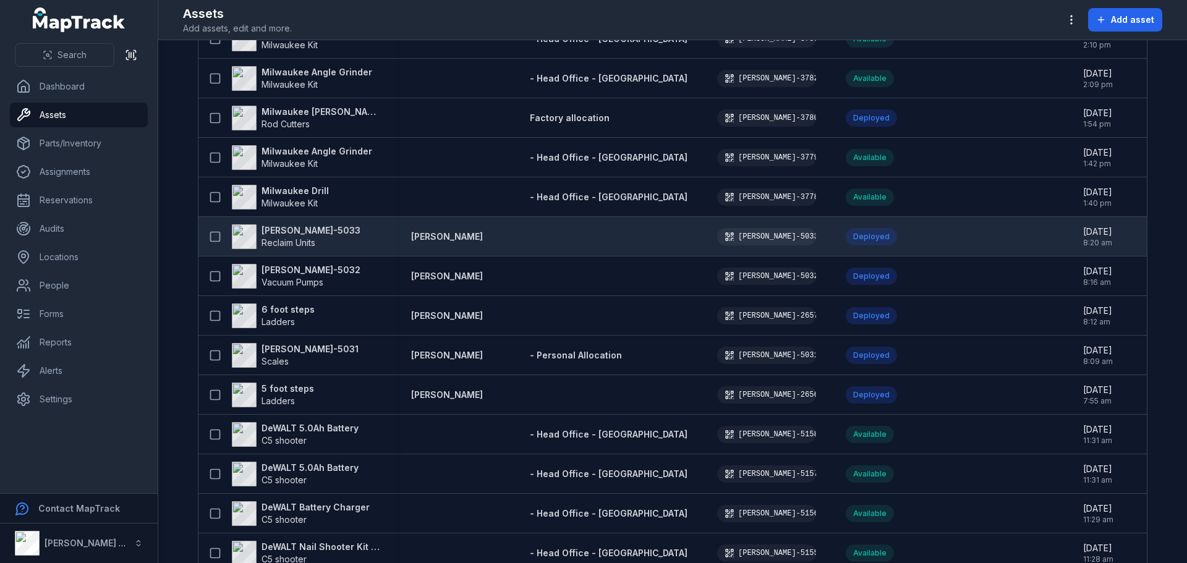
click at [270, 231] on strong "[PERSON_NAME]-5033" at bounding box center [311, 230] width 99 height 12
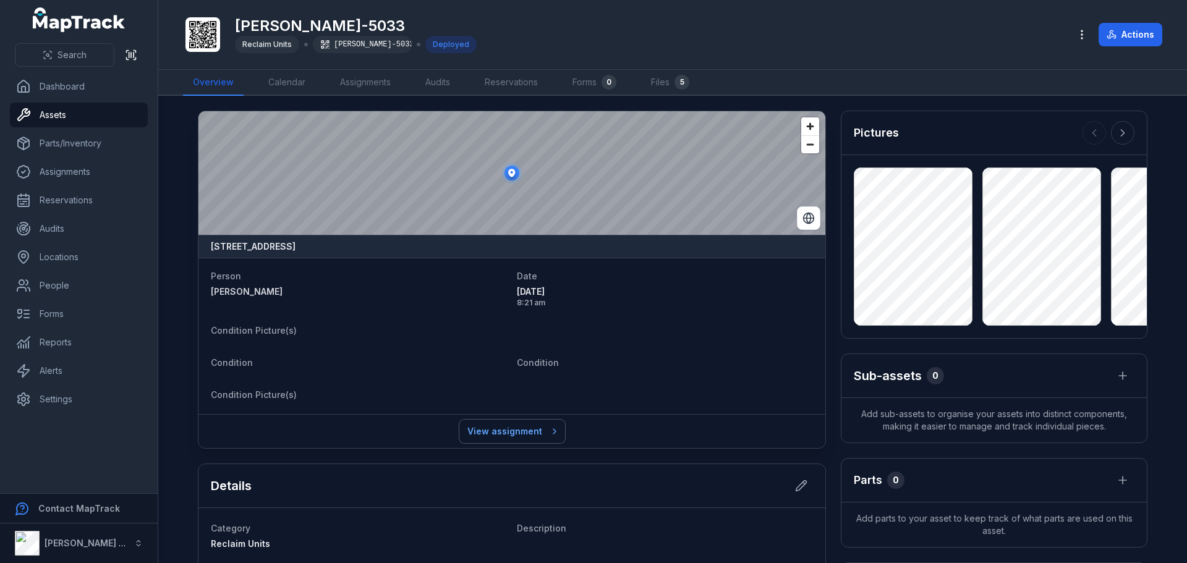
click at [493, 432] on link "View assignment" at bounding box center [512, 431] width 106 height 23
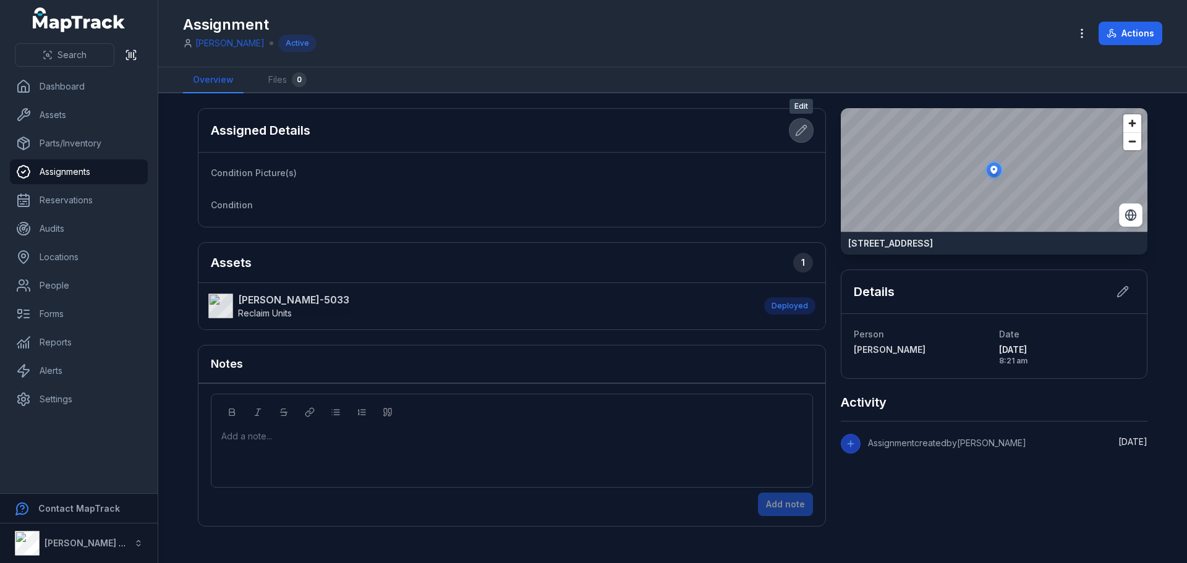
click at [798, 130] on icon at bounding box center [801, 130] width 12 height 12
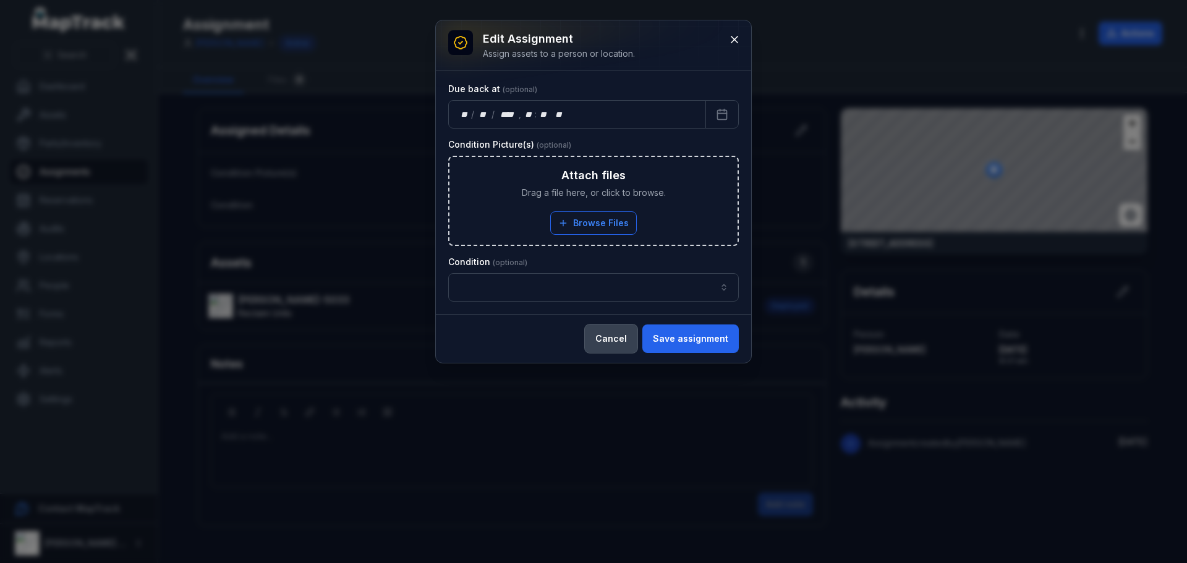
click at [605, 335] on button "Cancel" at bounding box center [611, 339] width 53 height 28
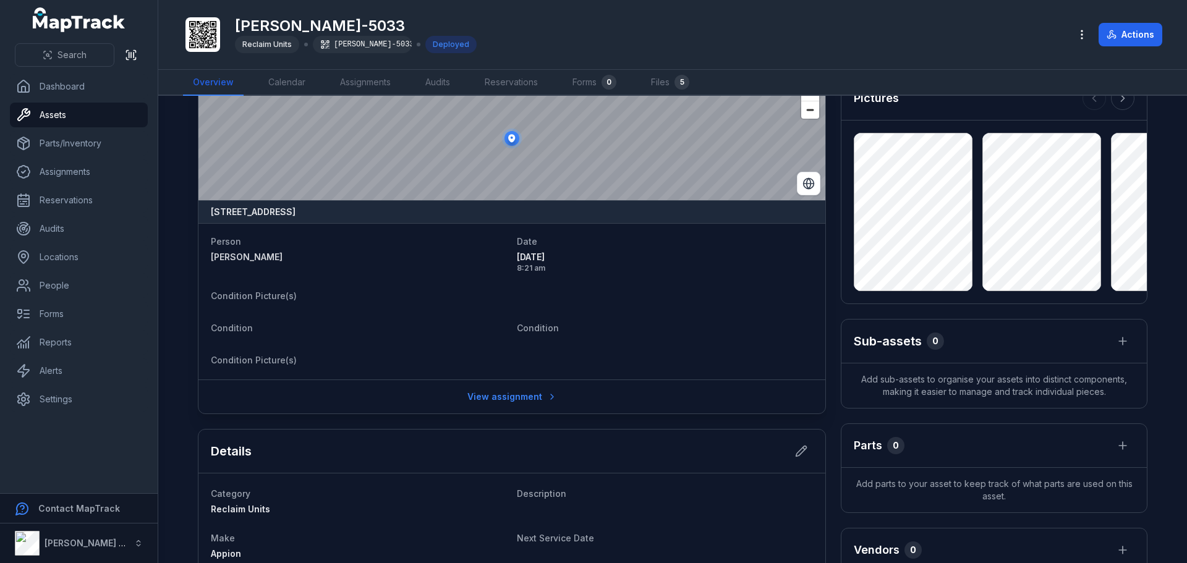
scroll to position [16, 0]
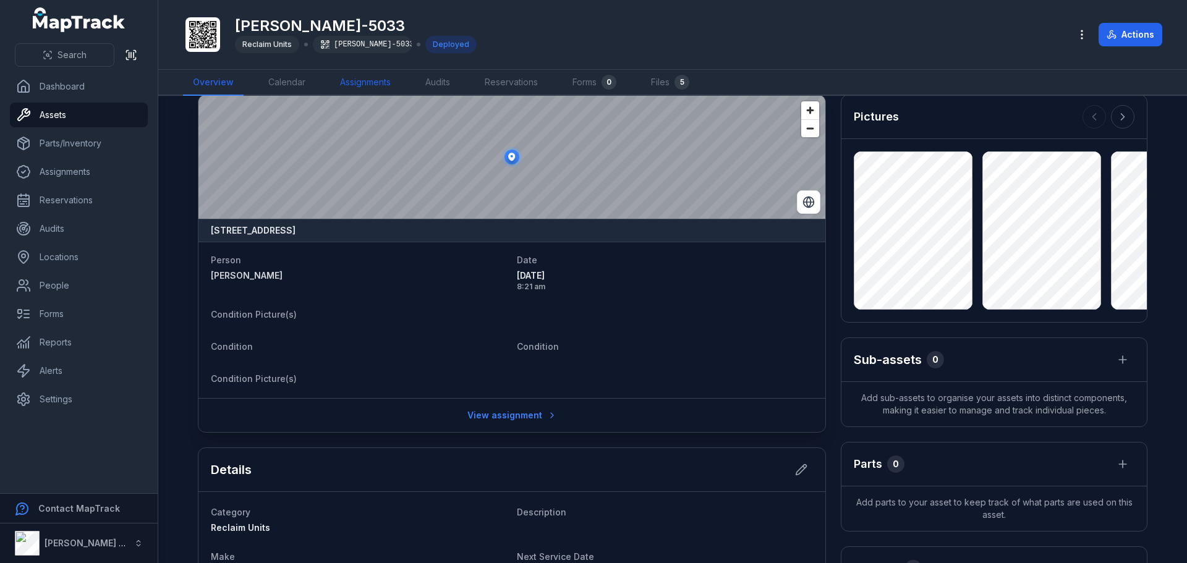
click at [375, 82] on link "Assignments" at bounding box center [365, 83] width 70 height 26
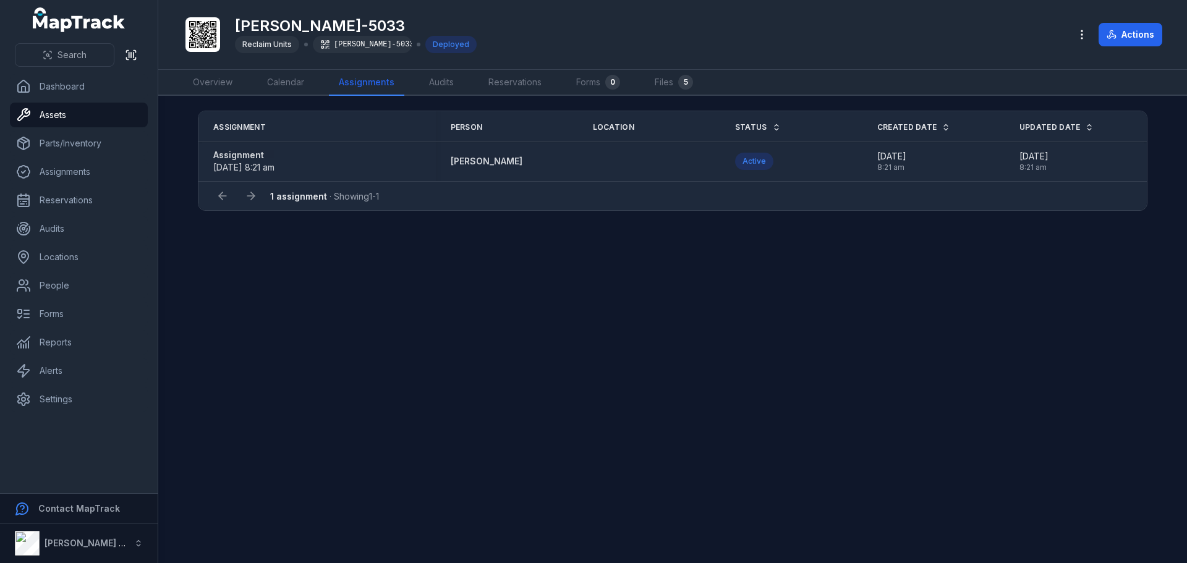
click at [228, 160] on strong "Assignment" at bounding box center [243, 155] width 61 height 12
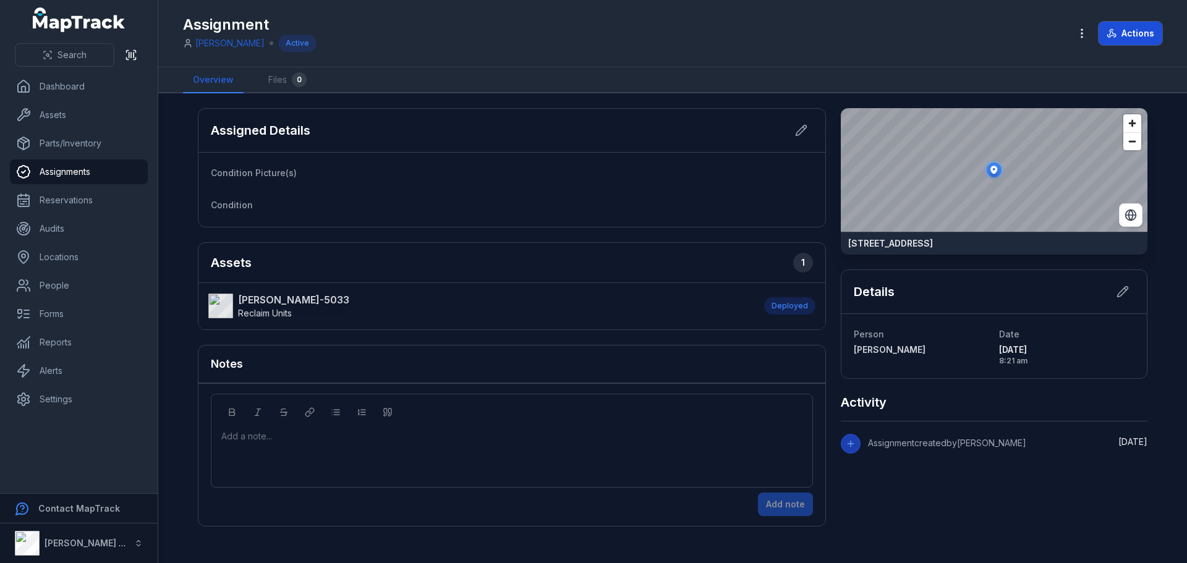
click at [1105, 30] on button "Actions" at bounding box center [1131, 33] width 64 height 23
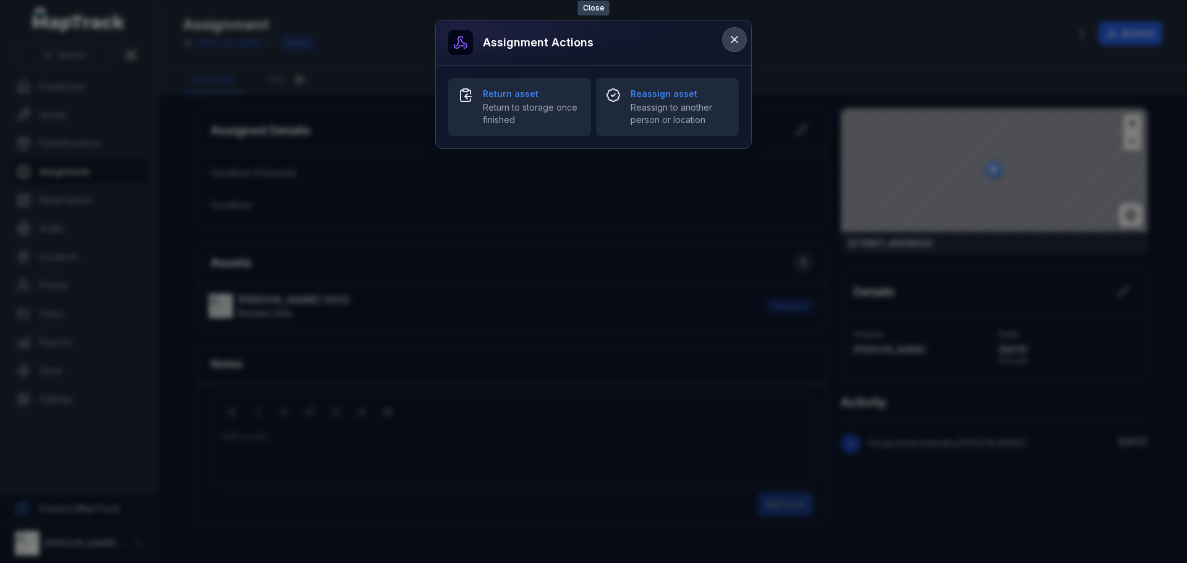
click at [728, 38] on icon at bounding box center [734, 39] width 12 height 12
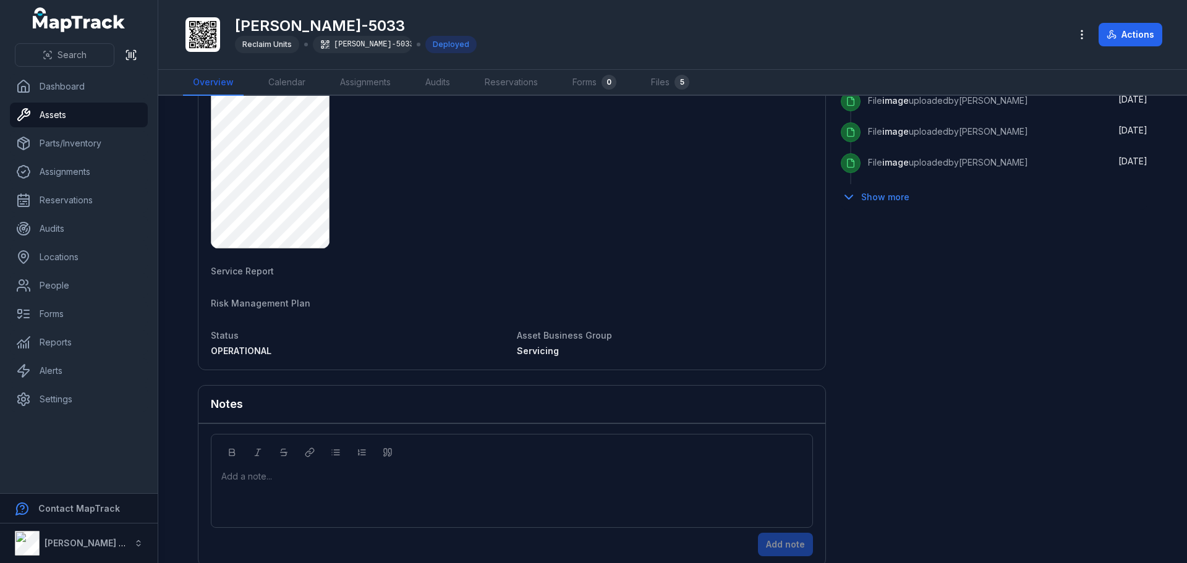
scroll to position [680, 0]
